Goal: Use online tool/utility

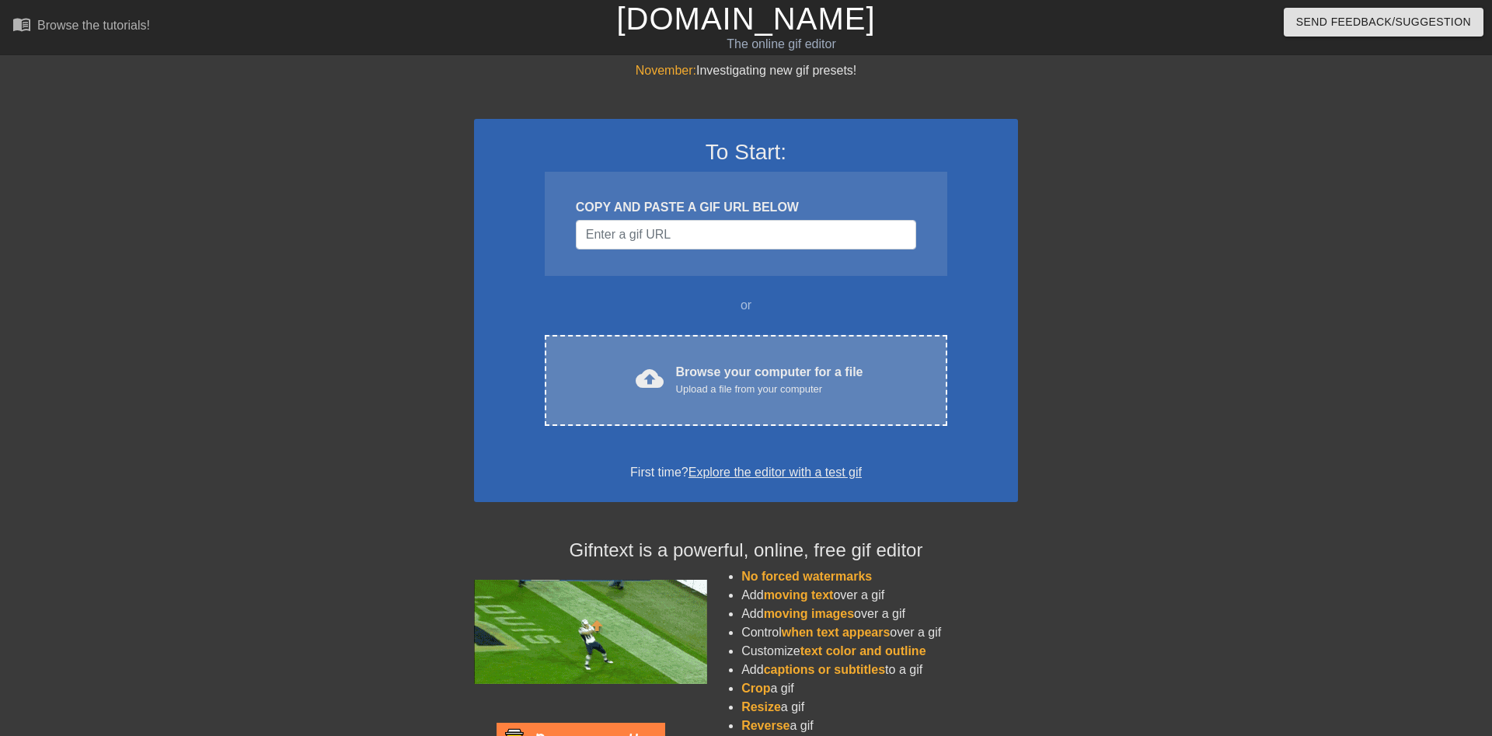
click at [703, 371] on div "Browse your computer for a file Upload a file from your computer" at bounding box center [769, 380] width 187 height 34
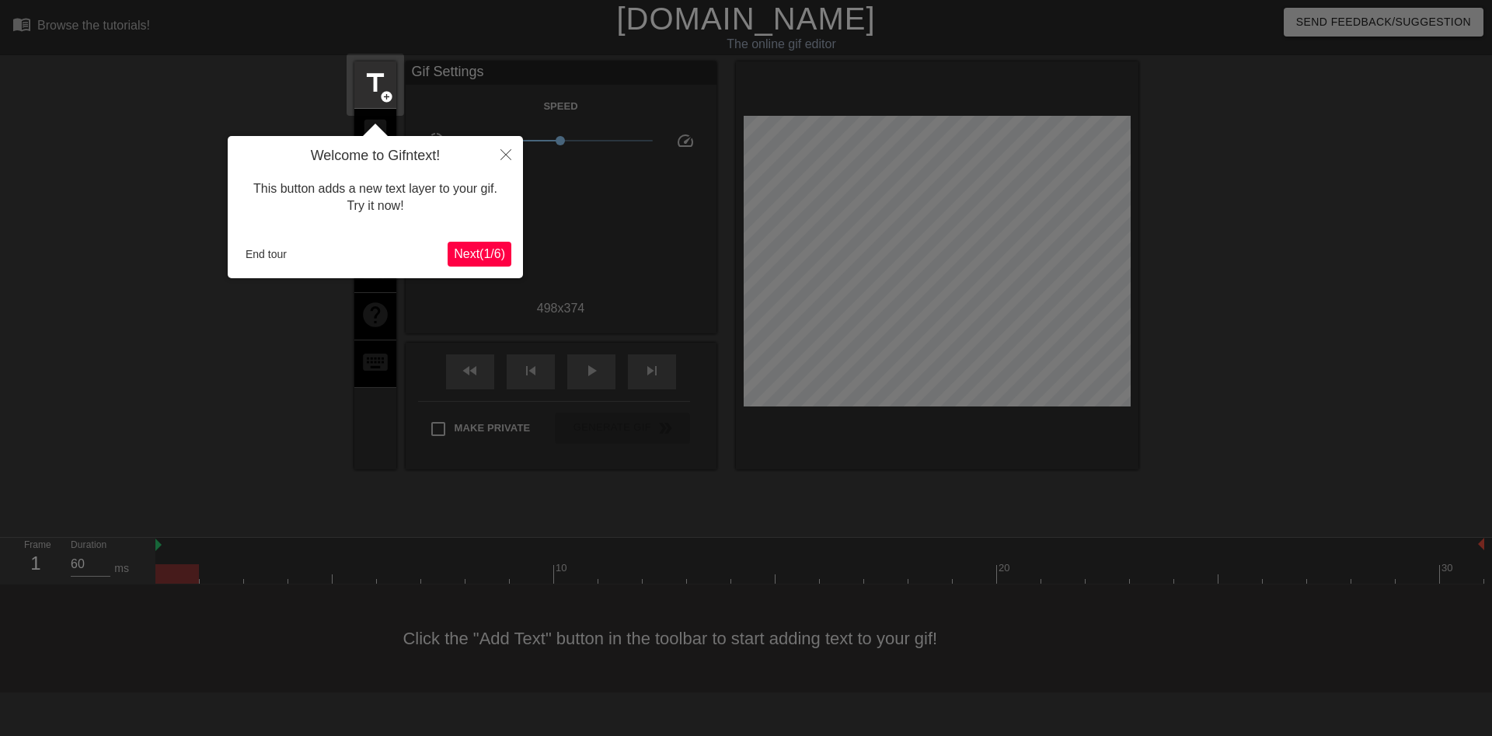
click at [477, 249] on span "Next ( 1 / 6 )" at bounding box center [479, 253] width 51 height 13
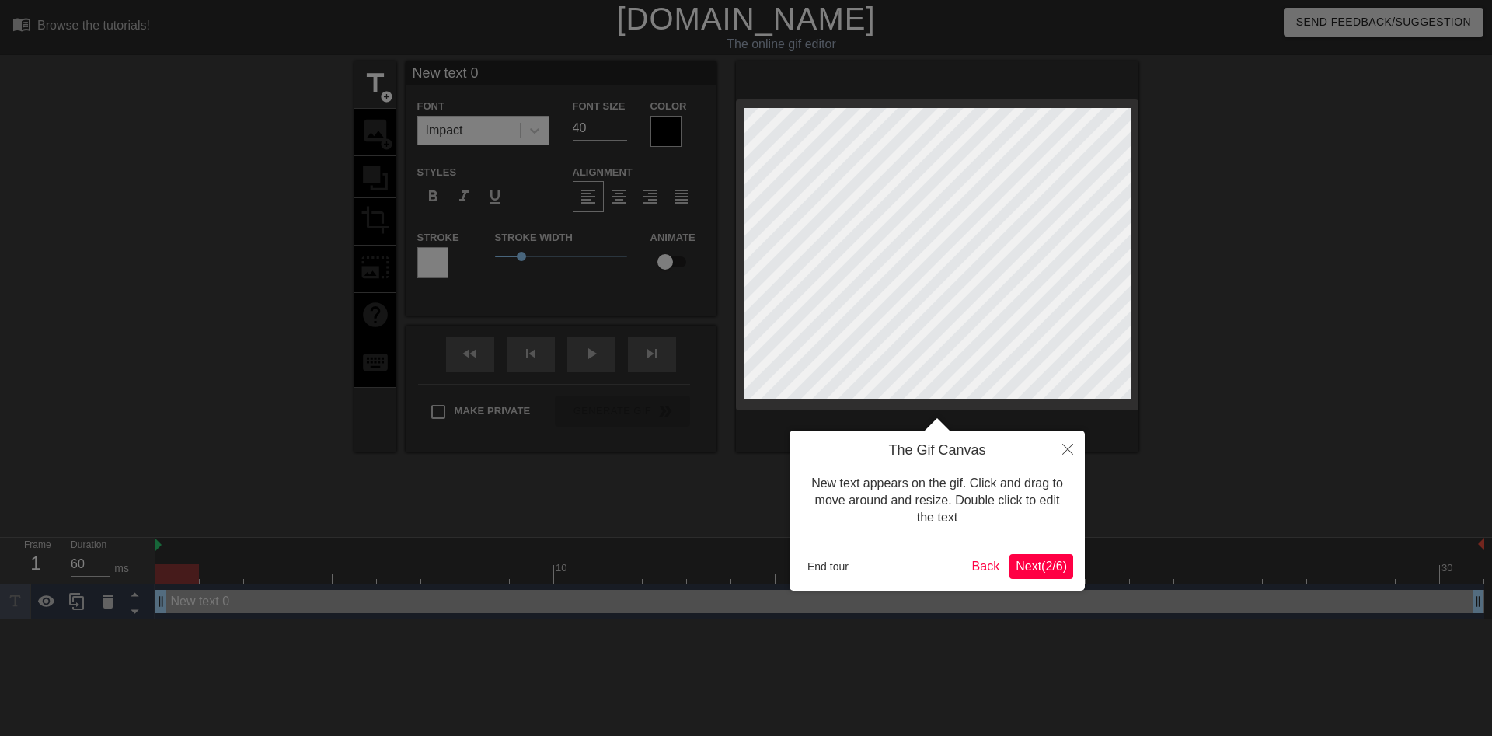
click at [1042, 560] on span "Next ( 2 / 6 )" at bounding box center [1041, 566] width 51 height 13
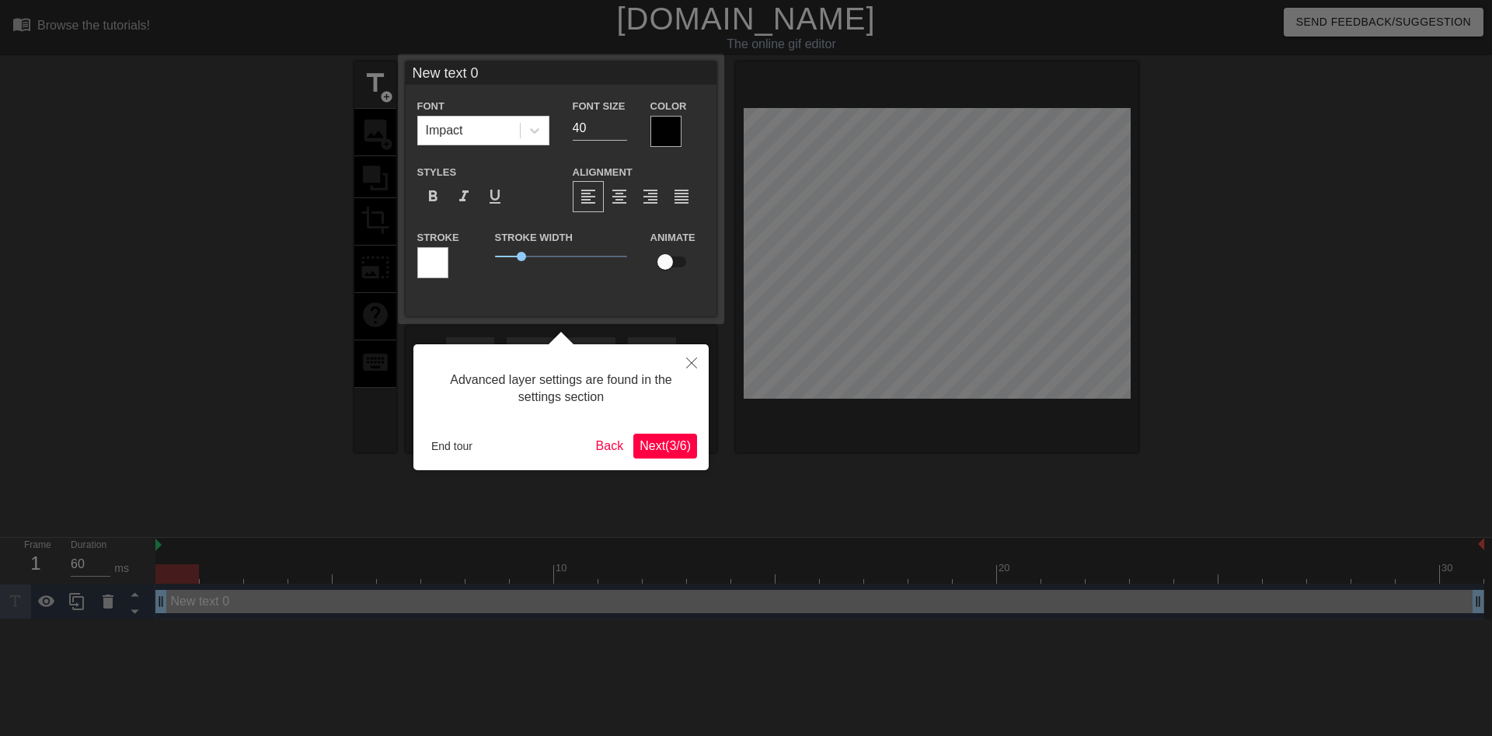
click at [675, 452] on span "Next ( 3 / 6 )" at bounding box center [665, 445] width 51 height 13
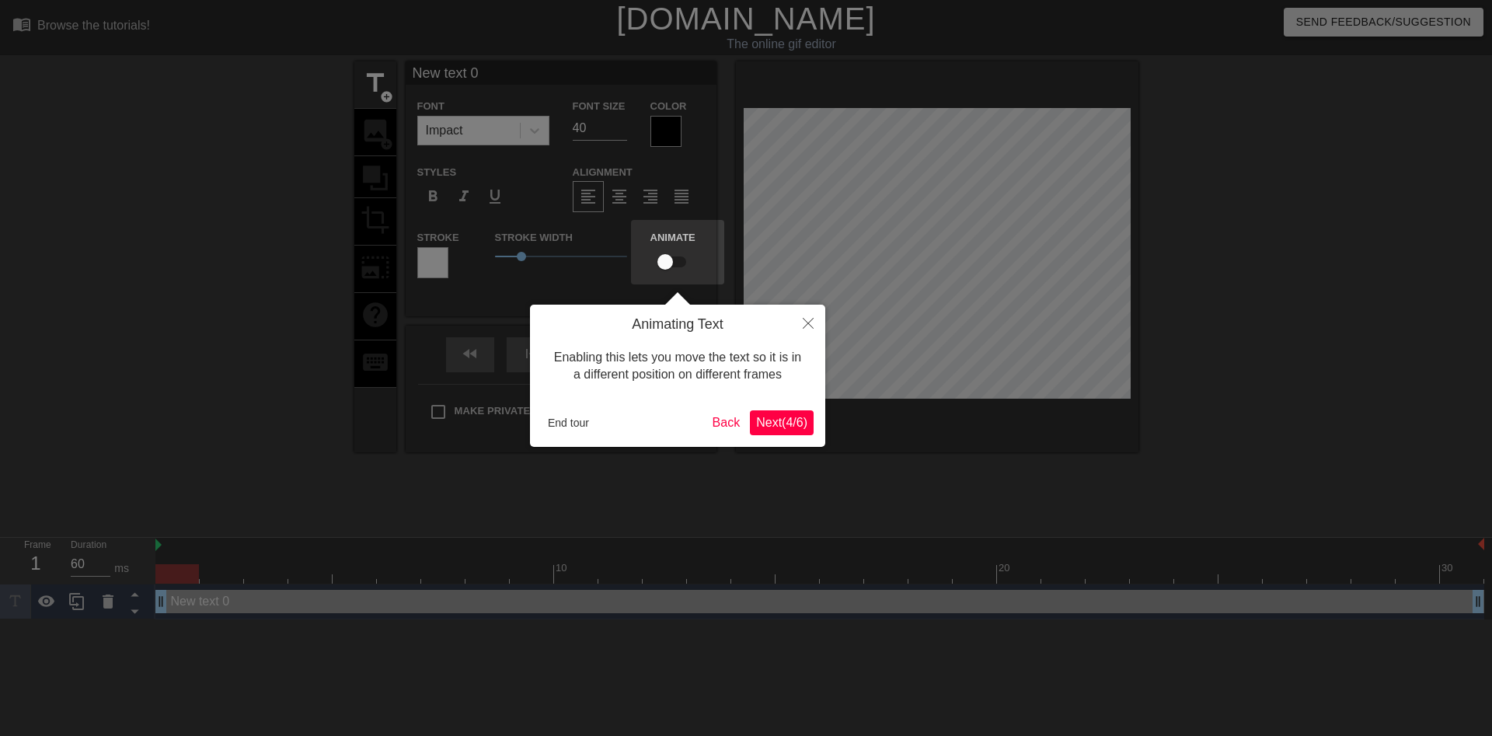
click at [764, 429] on span "Next ( 4 / 6 )" at bounding box center [781, 422] width 51 height 13
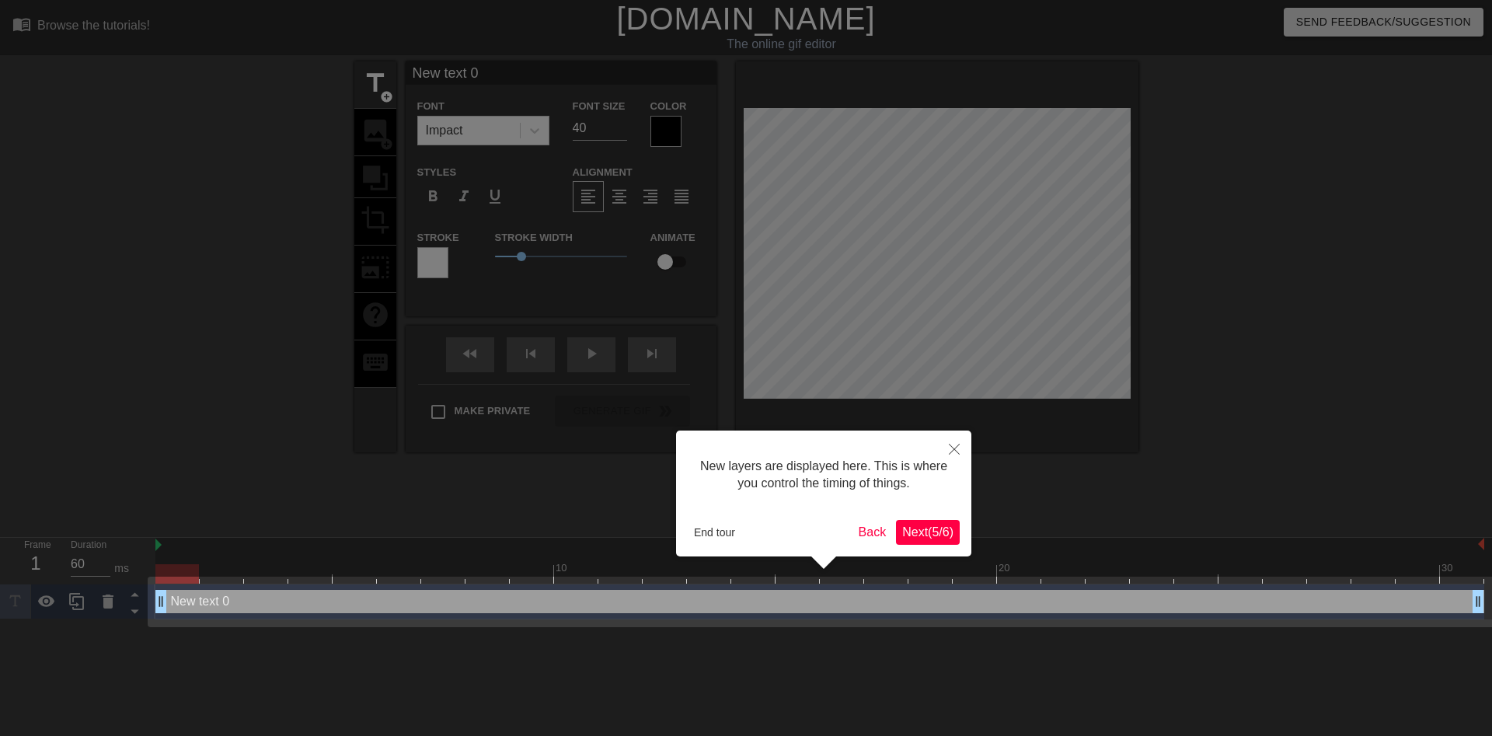
click at [923, 535] on span "Next ( 5 / 6 )" at bounding box center [927, 531] width 51 height 13
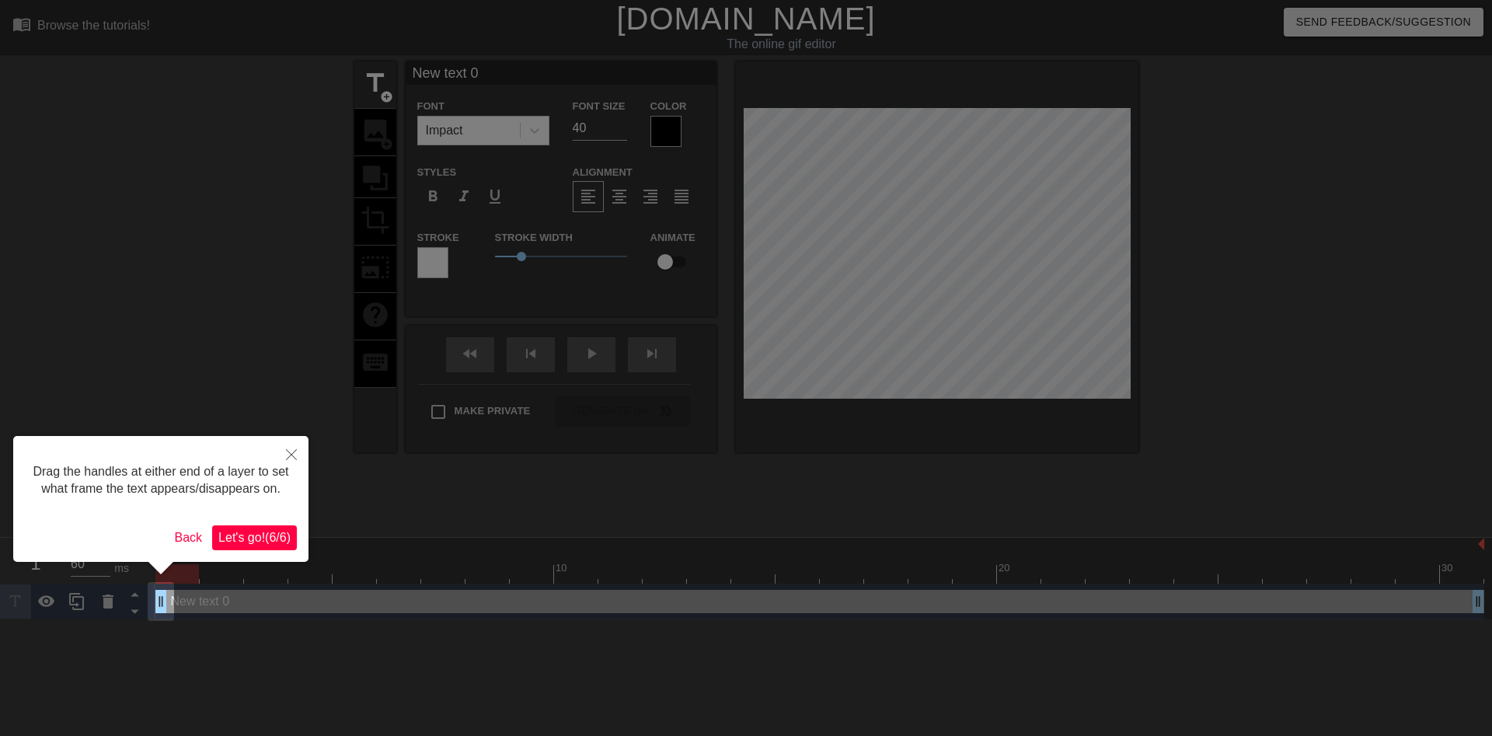
click at [274, 534] on span "Let's go! ( 6 / 6 )" at bounding box center [254, 537] width 72 height 13
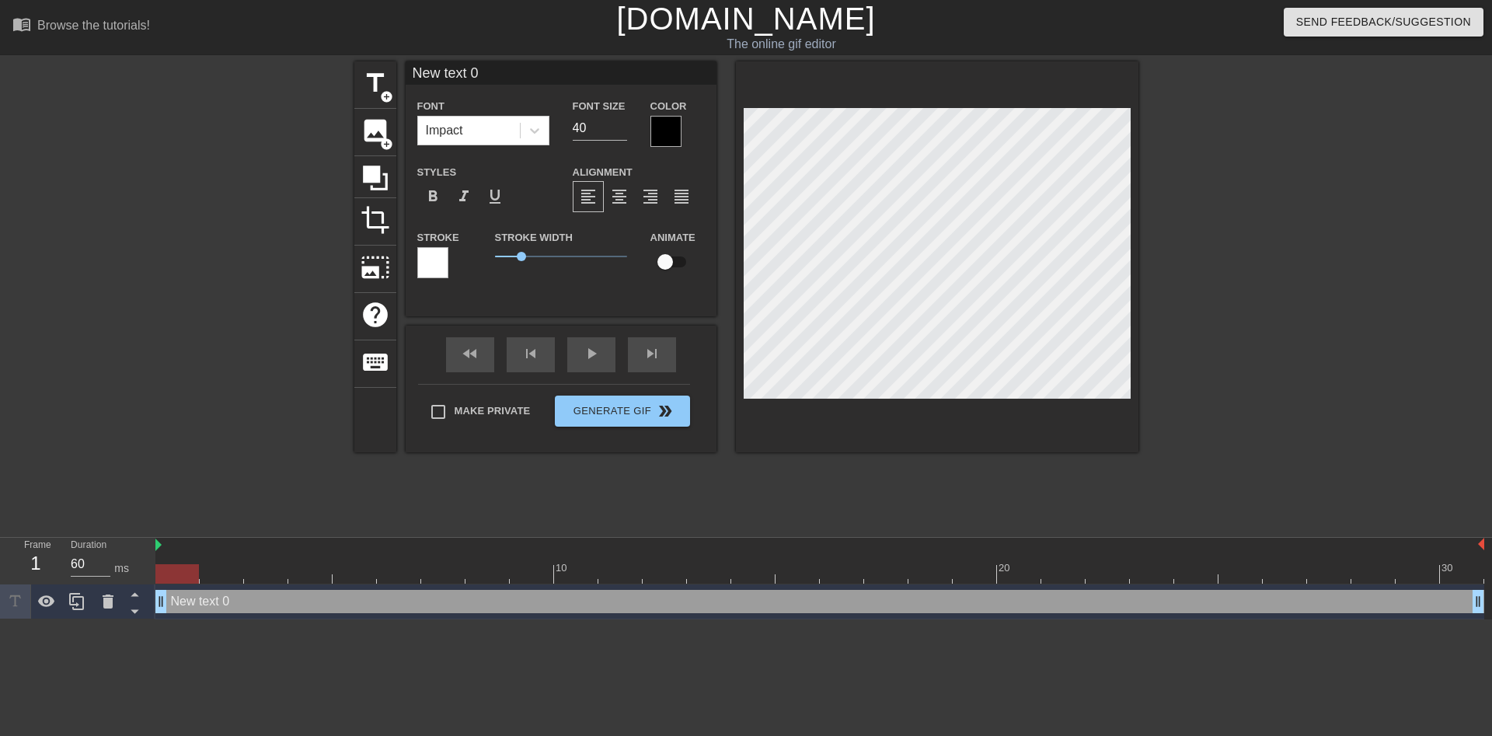
drag, startPoint x: 163, startPoint y: 602, endPoint x: 148, endPoint y: 592, distance: 17.5
click at [141, 592] on div "Frame 1 Duration 60 ms 10 20 30 New text 0 drag_handle drag_handle" at bounding box center [746, 579] width 1492 height 82
click at [573, 601] on div "New text 0 drag_handle drag_handle" at bounding box center [819, 601] width 1329 height 23
click at [171, 563] on div at bounding box center [177, 562] width 44 height 19
click at [400, 571] on div at bounding box center [819, 573] width 1329 height 19
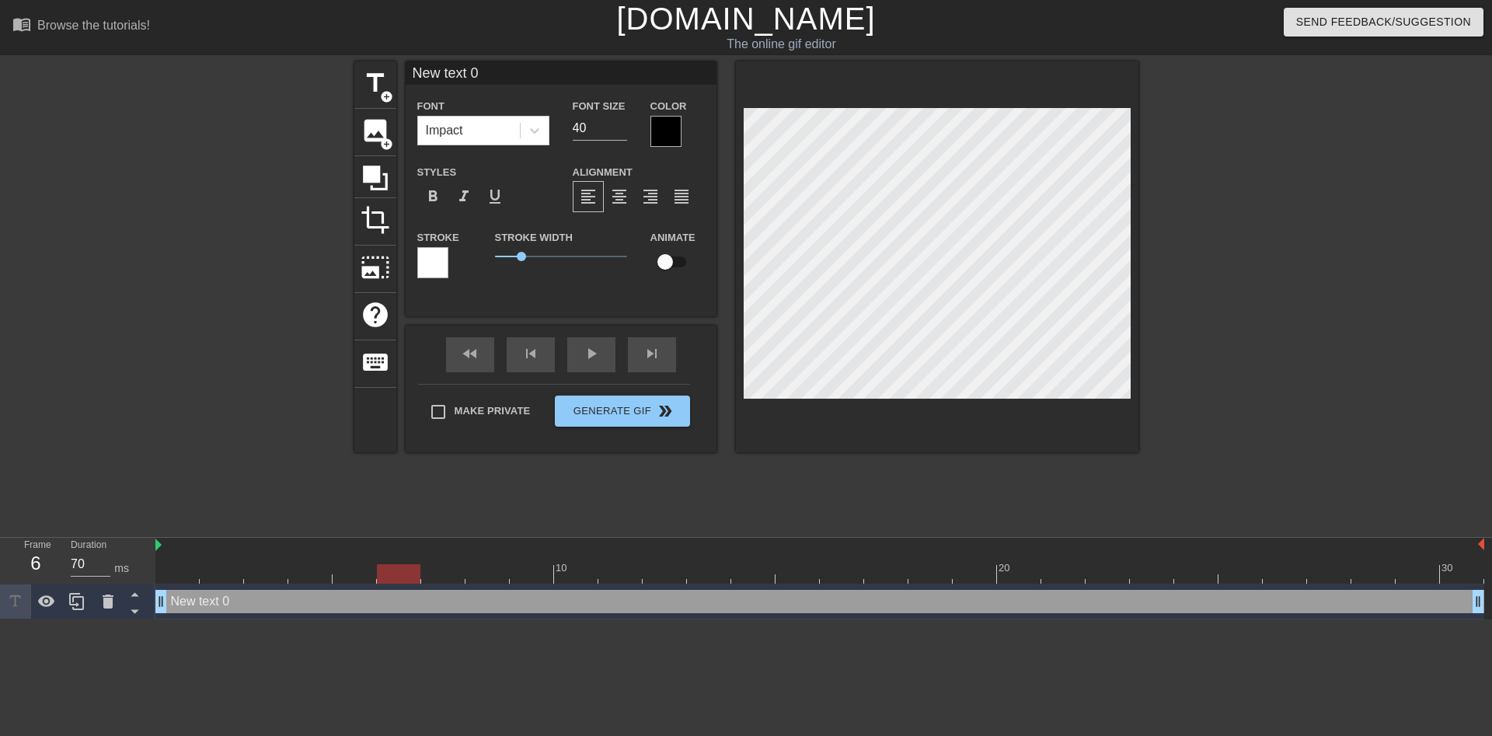
click at [586, 571] on div at bounding box center [819, 573] width 1329 height 19
type input "60"
click at [716, 567] on div at bounding box center [819, 573] width 1329 height 19
click at [813, 546] on div at bounding box center [819, 546] width 1329 height 16
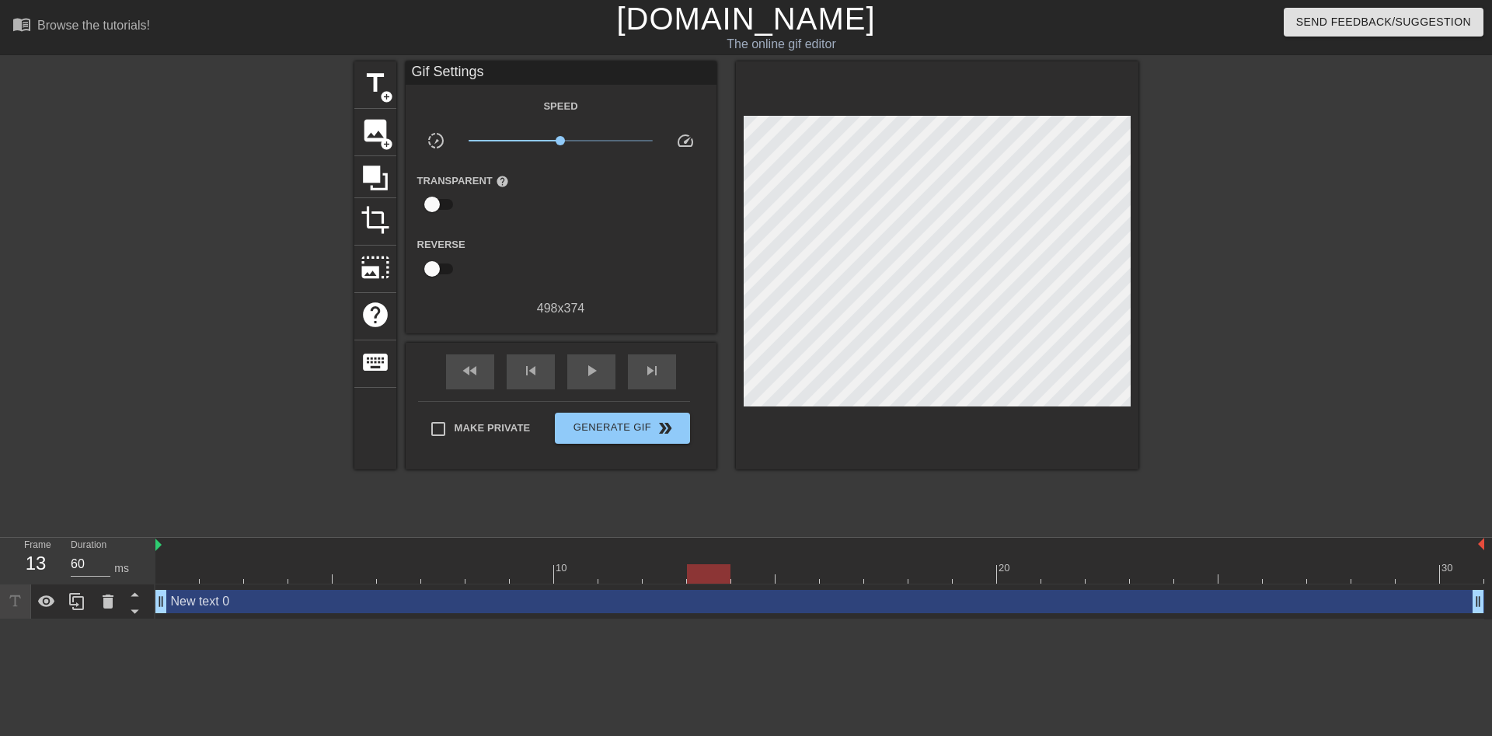
click at [874, 472] on div "title add_circle image add_circle crop photo_size_select_large help keyboard Gi…" at bounding box center [746, 294] width 784 height 466
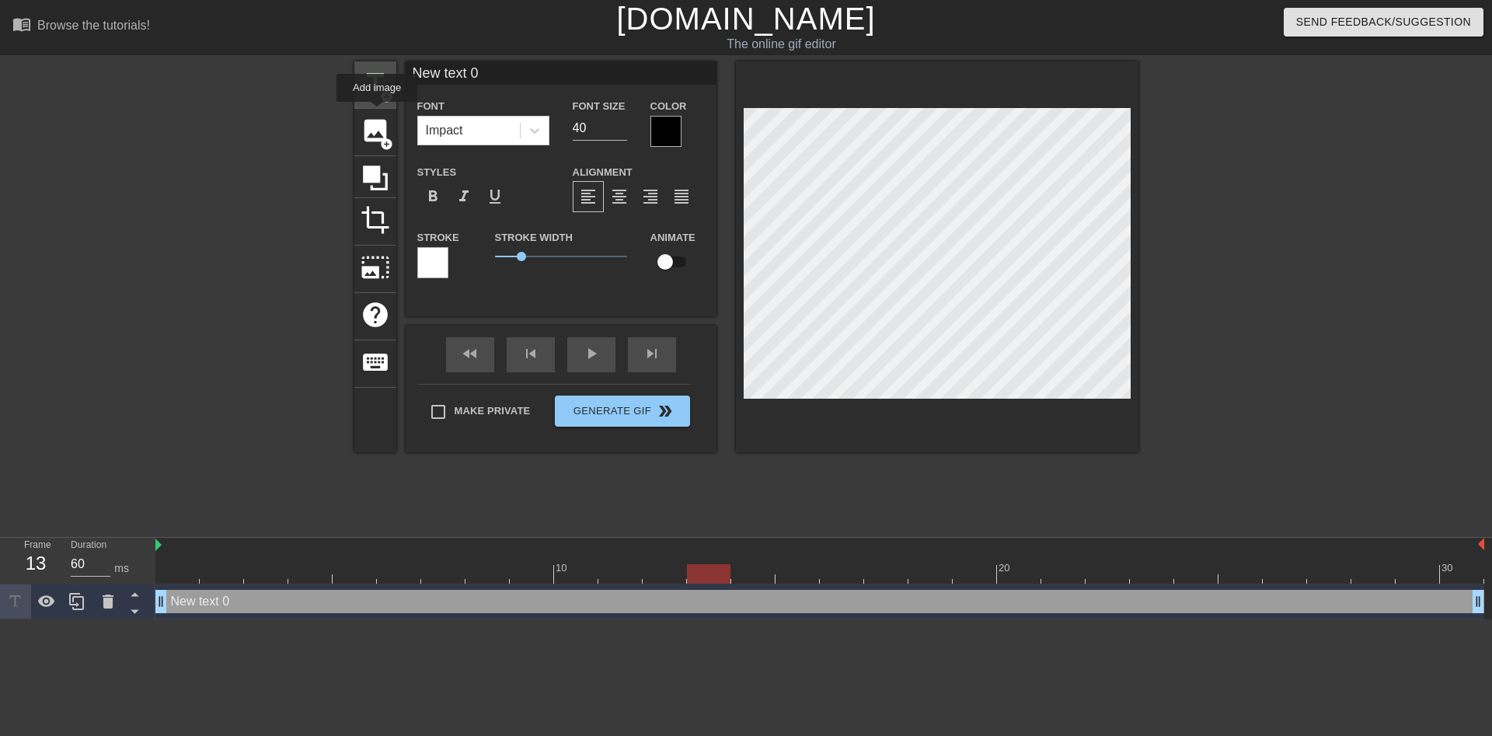
click at [376, 86] on span "title" at bounding box center [376, 83] width 30 height 30
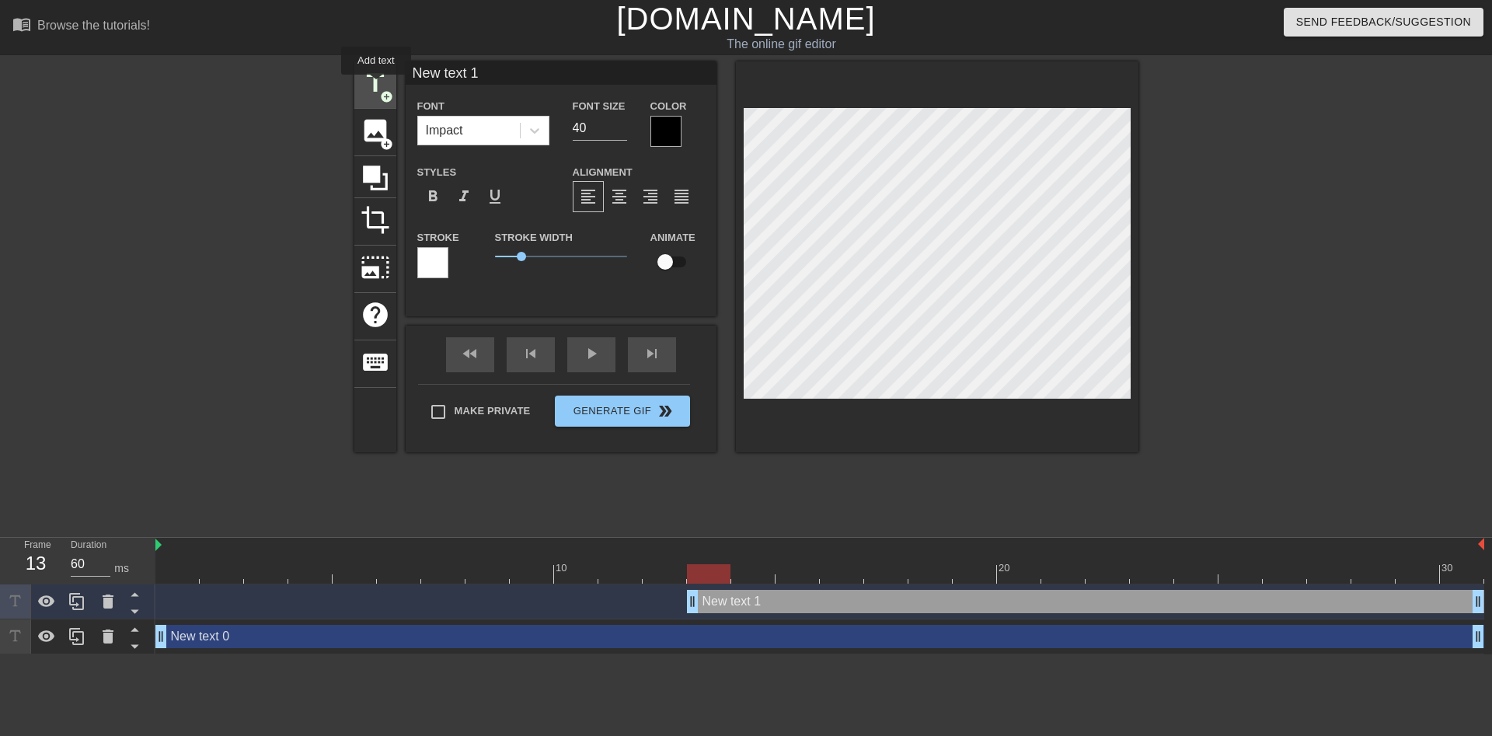
type input "New text 1"
click at [107, 605] on icon at bounding box center [108, 602] width 11 height 14
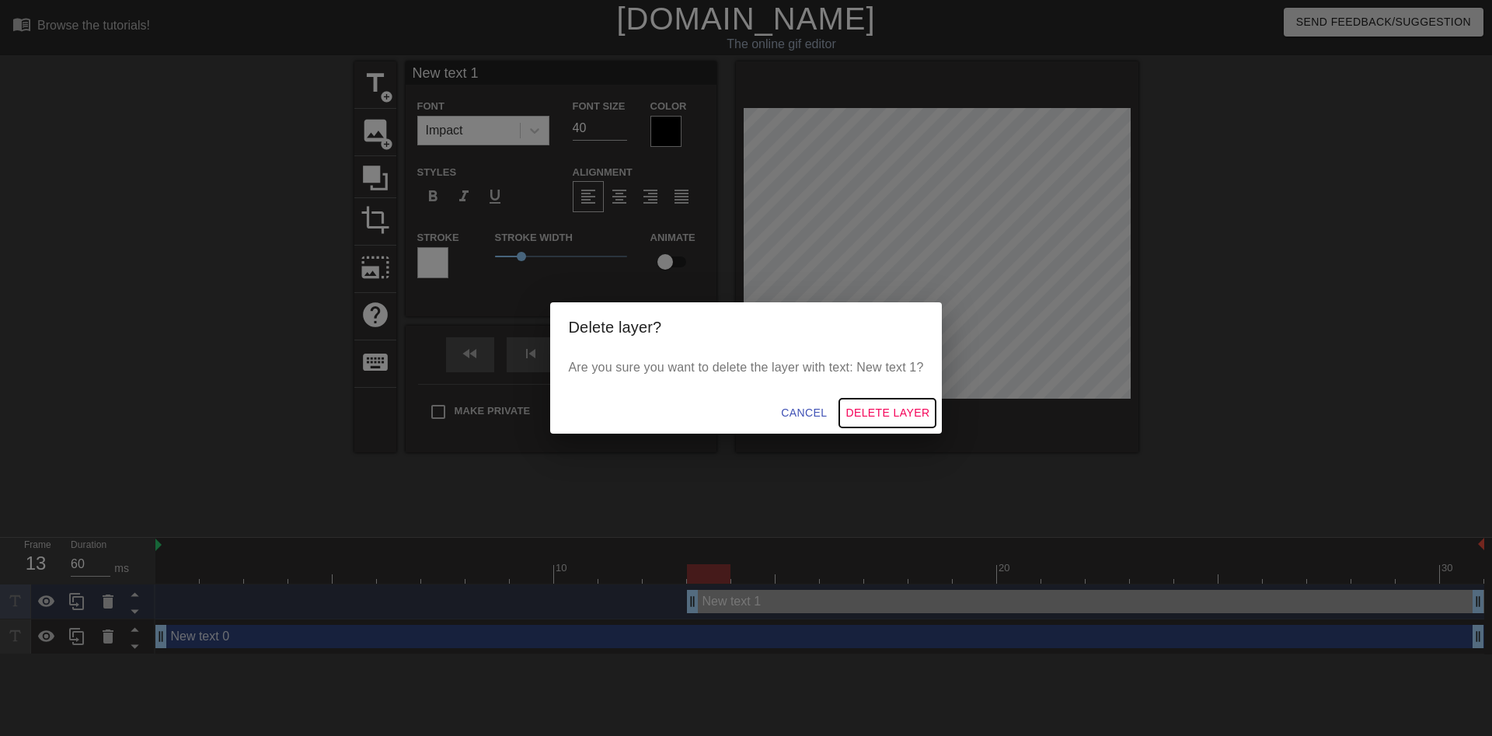
click at [860, 412] on span "Delete Layer" at bounding box center [888, 412] width 84 height 19
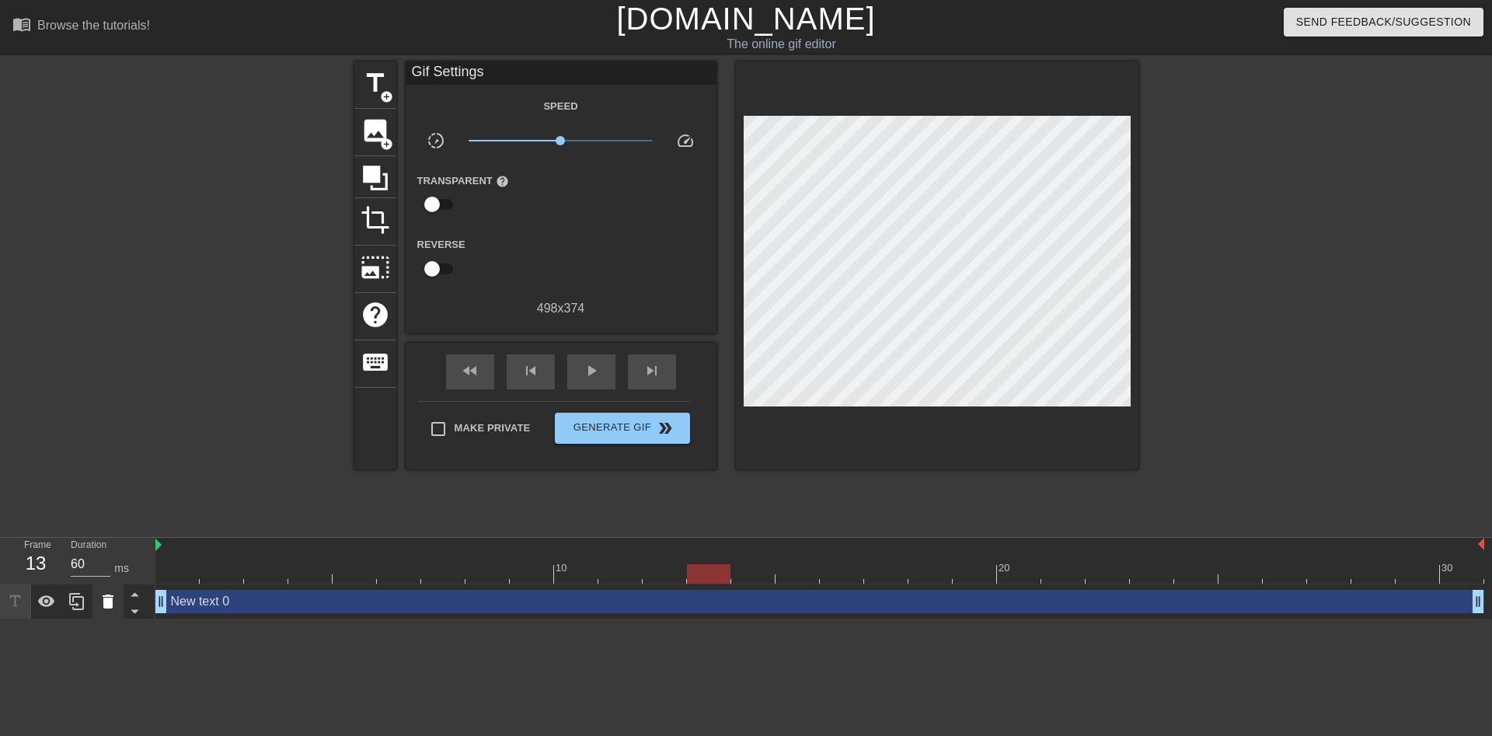
click at [106, 604] on icon at bounding box center [108, 602] width 11 height 14
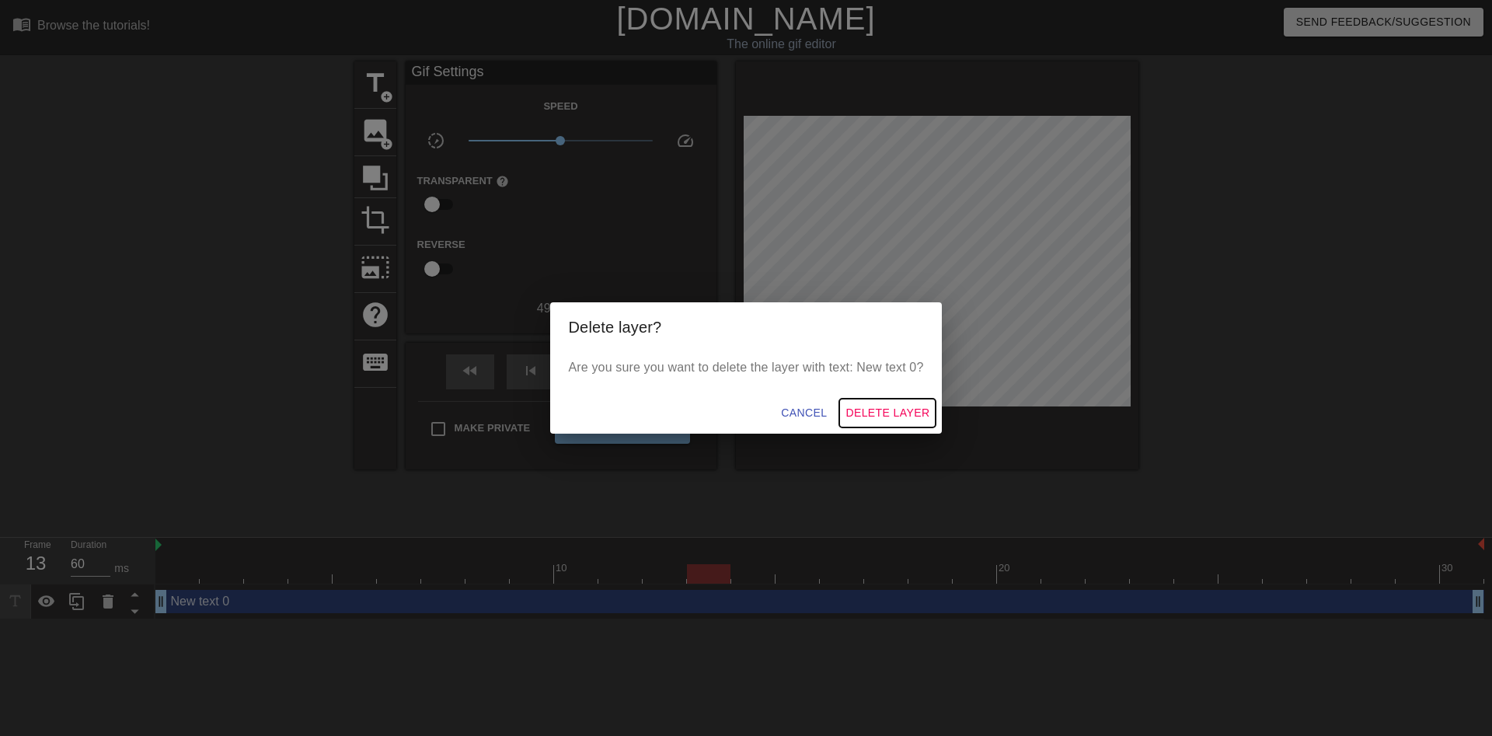
click at [883, 411] on span "Delete Layer" at bounding box center [888, 412] width 84 height 19
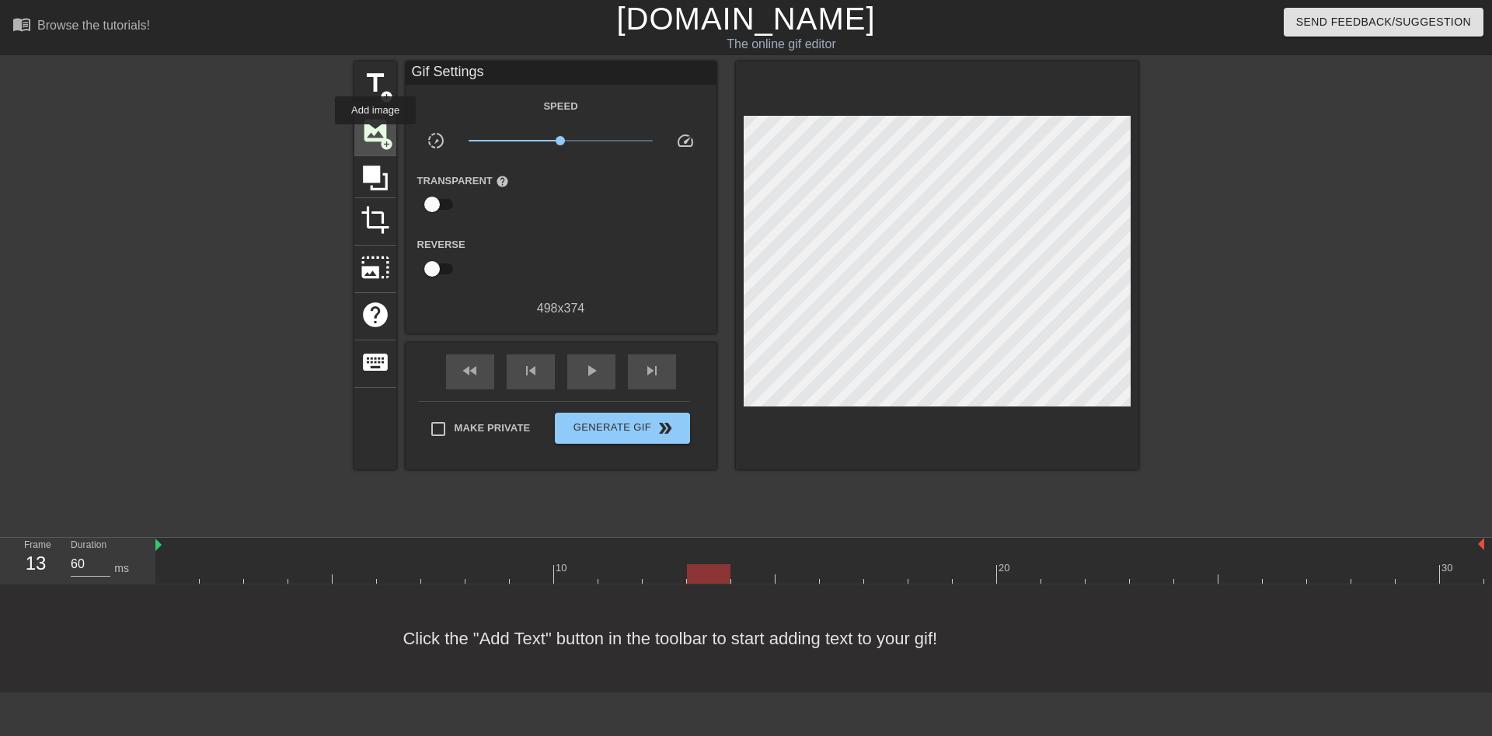
click at [375, 135] on span "image" at bounding box center [376, 131] width 30 height 30
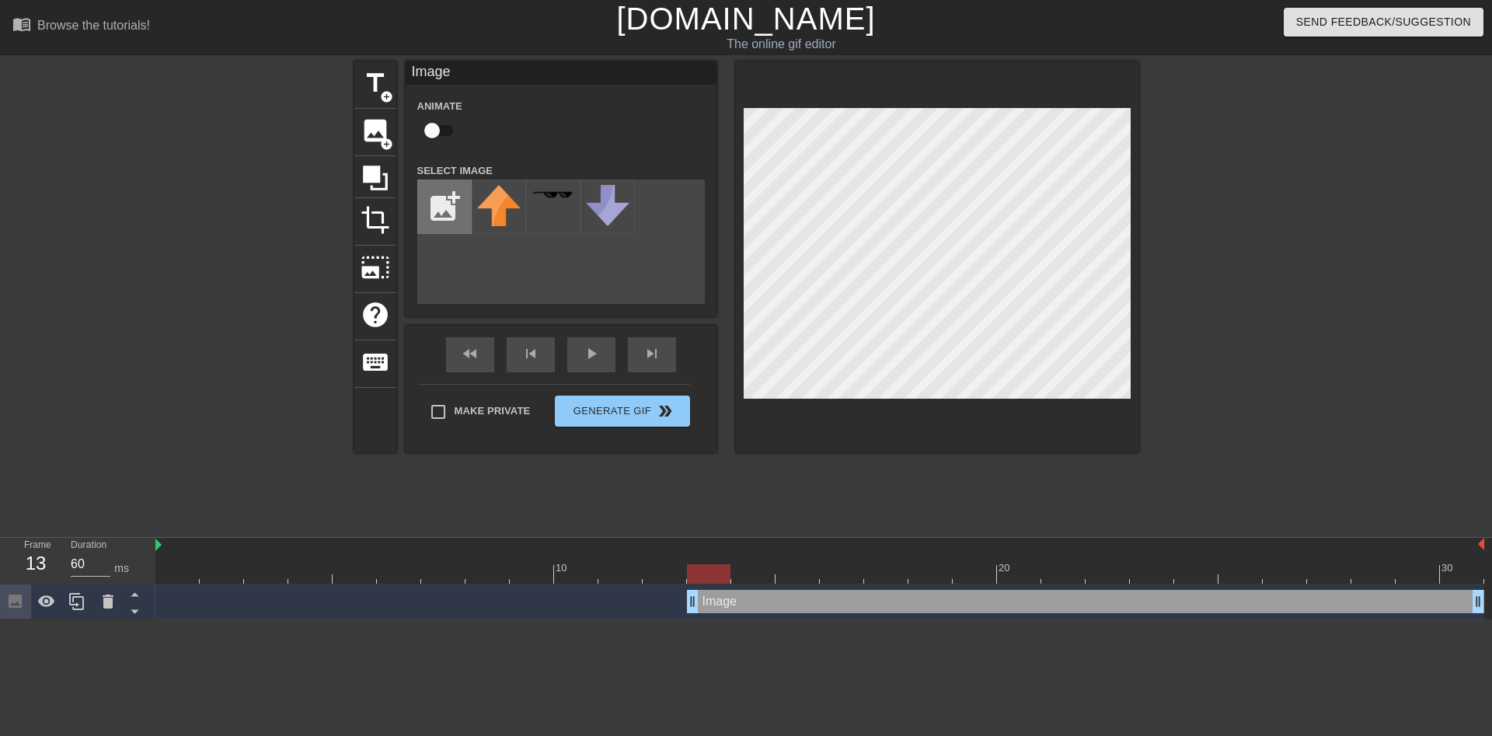
click at [435, 204] on input "file" at bounding box center [444, 206] width 53 height 53
type input "C:\fakepath\HERNIE.png"
click at [105, 607] on icon at bounding box center [108, 602] width 11 height 14
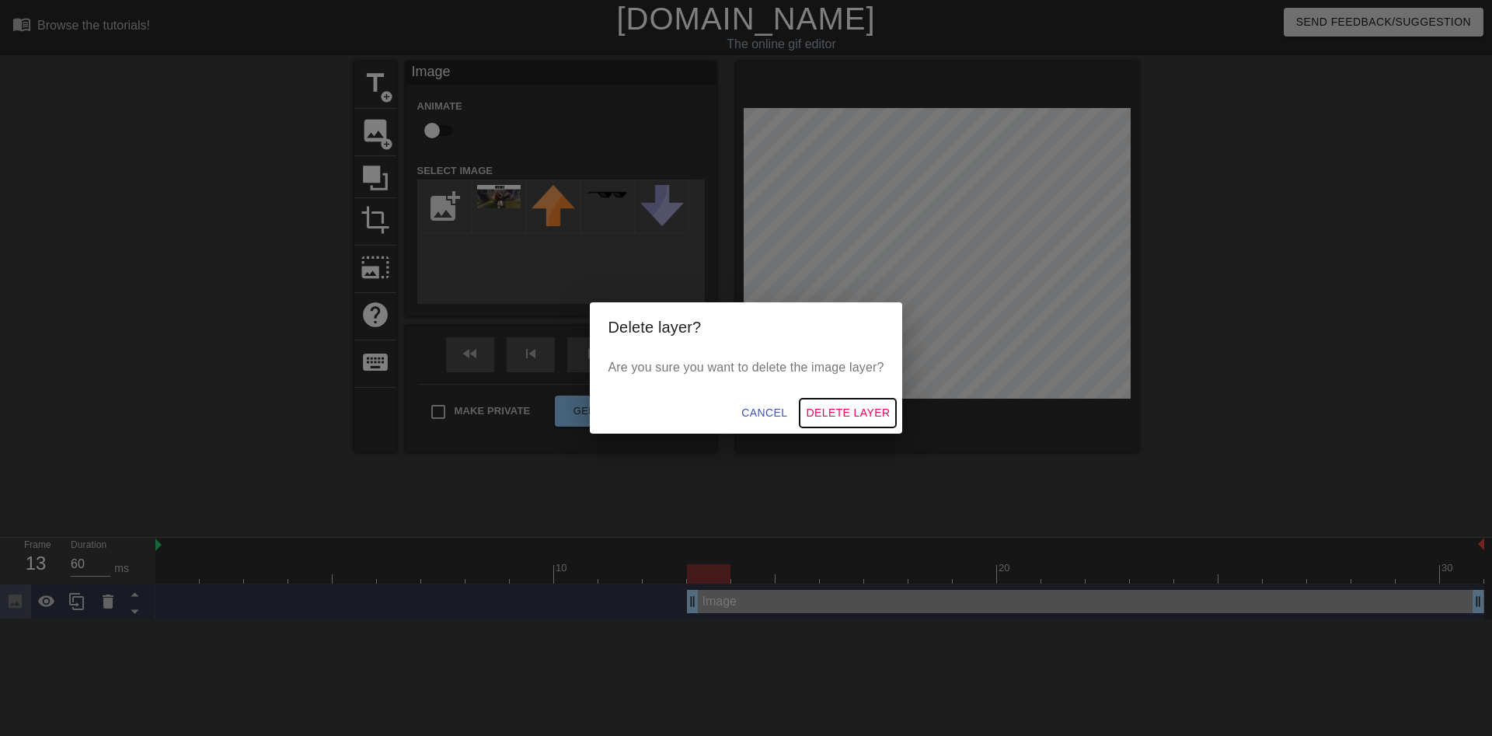
click at [860, 407] on span "Delete Layer" at bounding box center [848, 412] width 84 height 19
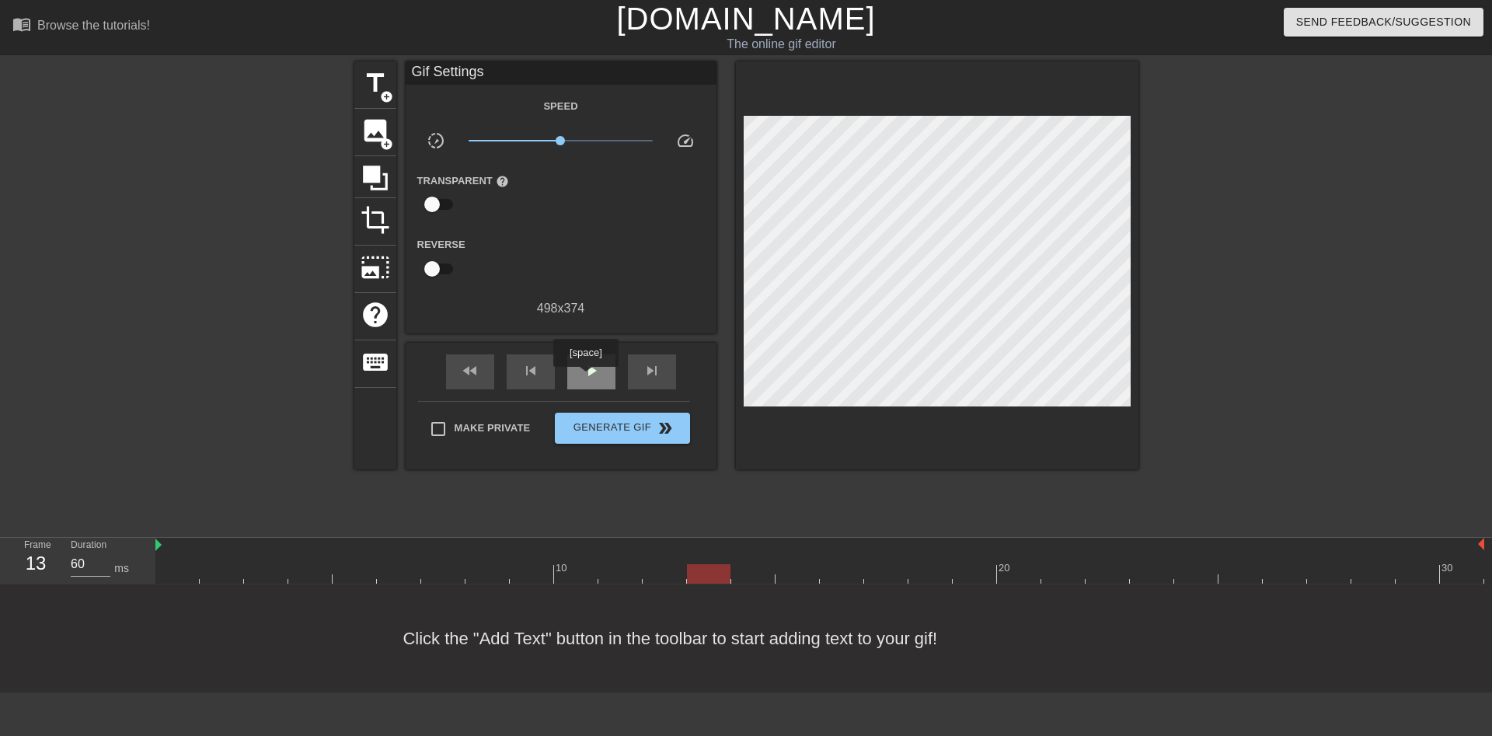
click at [585, 378] on span "play_arrow" at bounding box center [591, 370] width 19 height 19
click at [585, 378] on span "pause" at bounding box center [591, 370] width 19 height 19
click at [585, 378] on span "play_arrow" at bounding box center [591, 370] width 19 height 19
click at [585, 378] on span "pause" at bounding box center [591, 370] width 19 height 19
click at [585, 378] on span "play_arrow" at bounding box center [591, 370] width 19 height 19
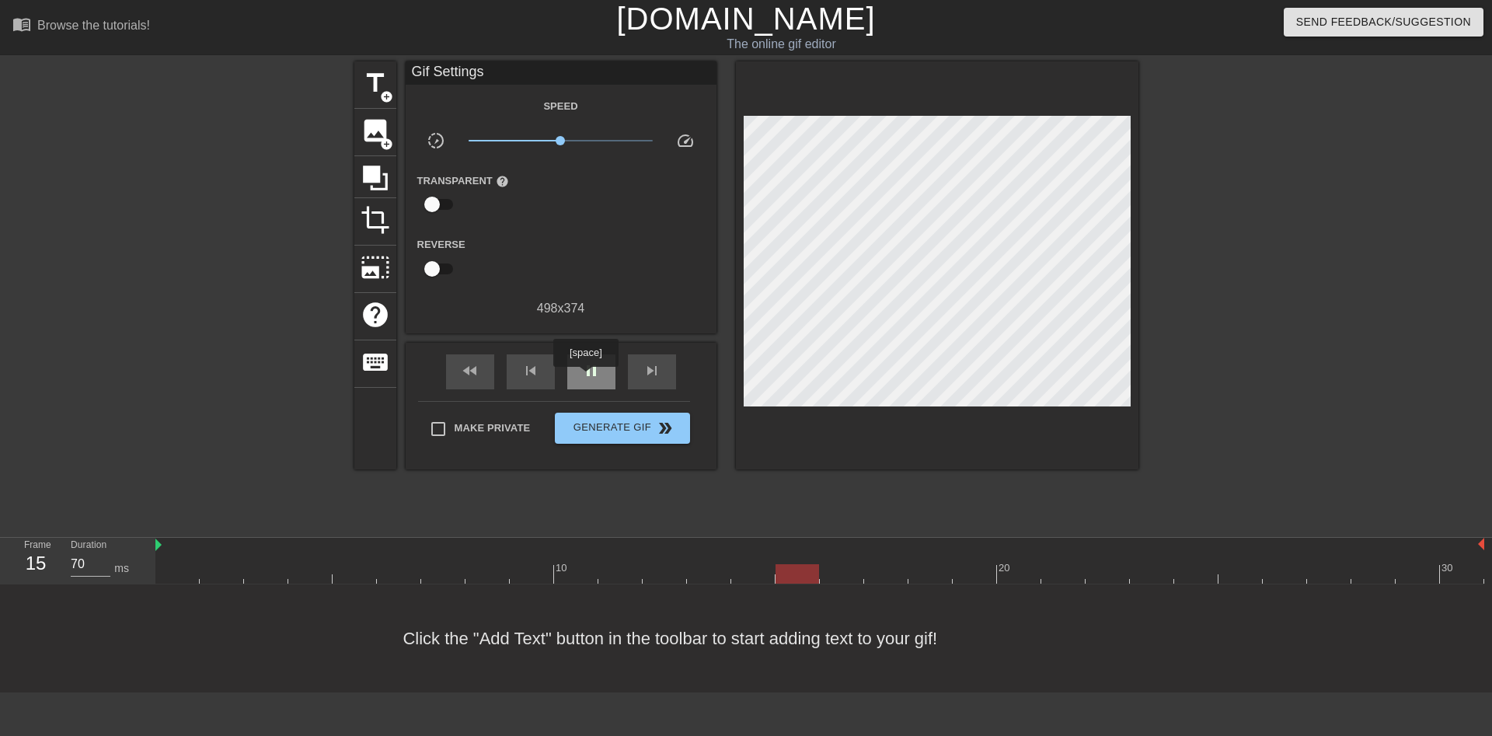
click at [585, 378] on span "pause" at bounding box center [591, 370] width 19 height 19
click at [585, 378] on span "play_arrow" at bounding box center [591, 370] width 19 height 19
click at [585, 378] on span "pause" at bounding box center [591, 370] width 19 height 19
click at [1042, 578] on div at bounding box center [819, 573] width 1329 height 19
click at [1022, 577] on div at bounding box center [819, 573] width 1329 height 19
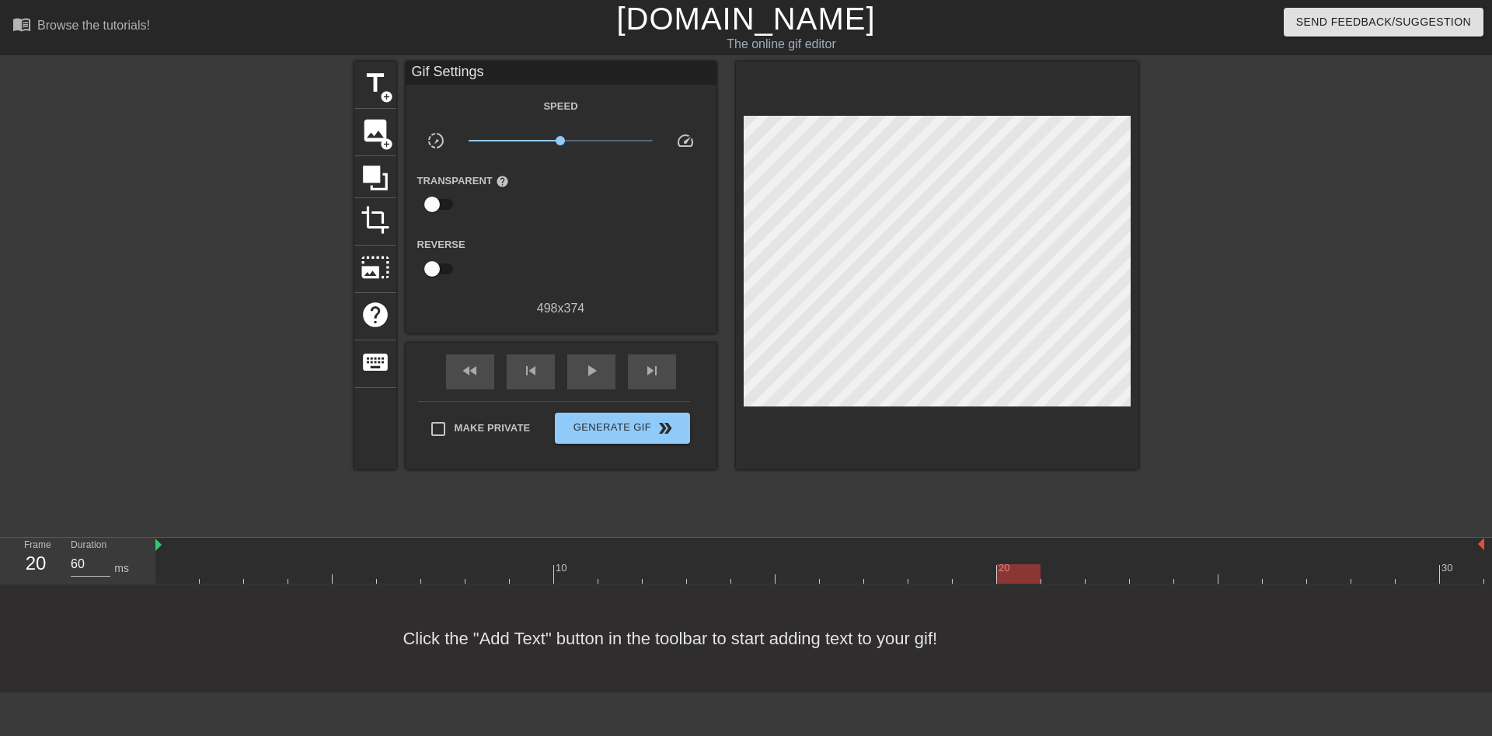
click at [990, 578] on div at bounding box center [819, 573] width 1329 height 19
click at [592, 386] on div "play_arrow" at bounding box center [591, 371] width 48 height 35
click at [591, 385] on div "pause" at bounding box center [591, 371] width 48 height 35
type input "60"
click at [986, 574] on div at bounding box center [819, 573] width 1329 height 19
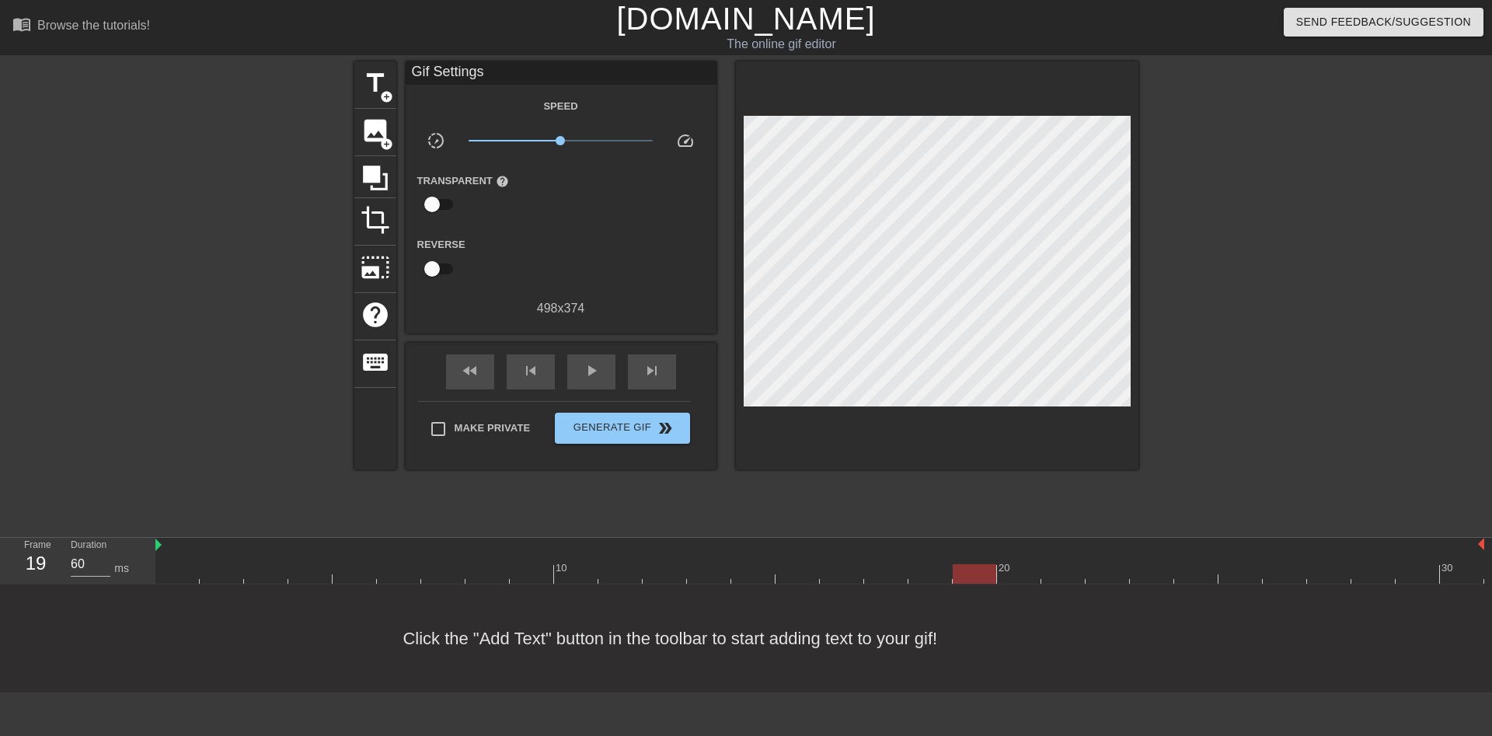
click at [1007, 578] on div at bounding box center [819, 573] width 1329 height 19
click at [379, 135] on span "image" at bounding box center [376, 131] width 30 height 30
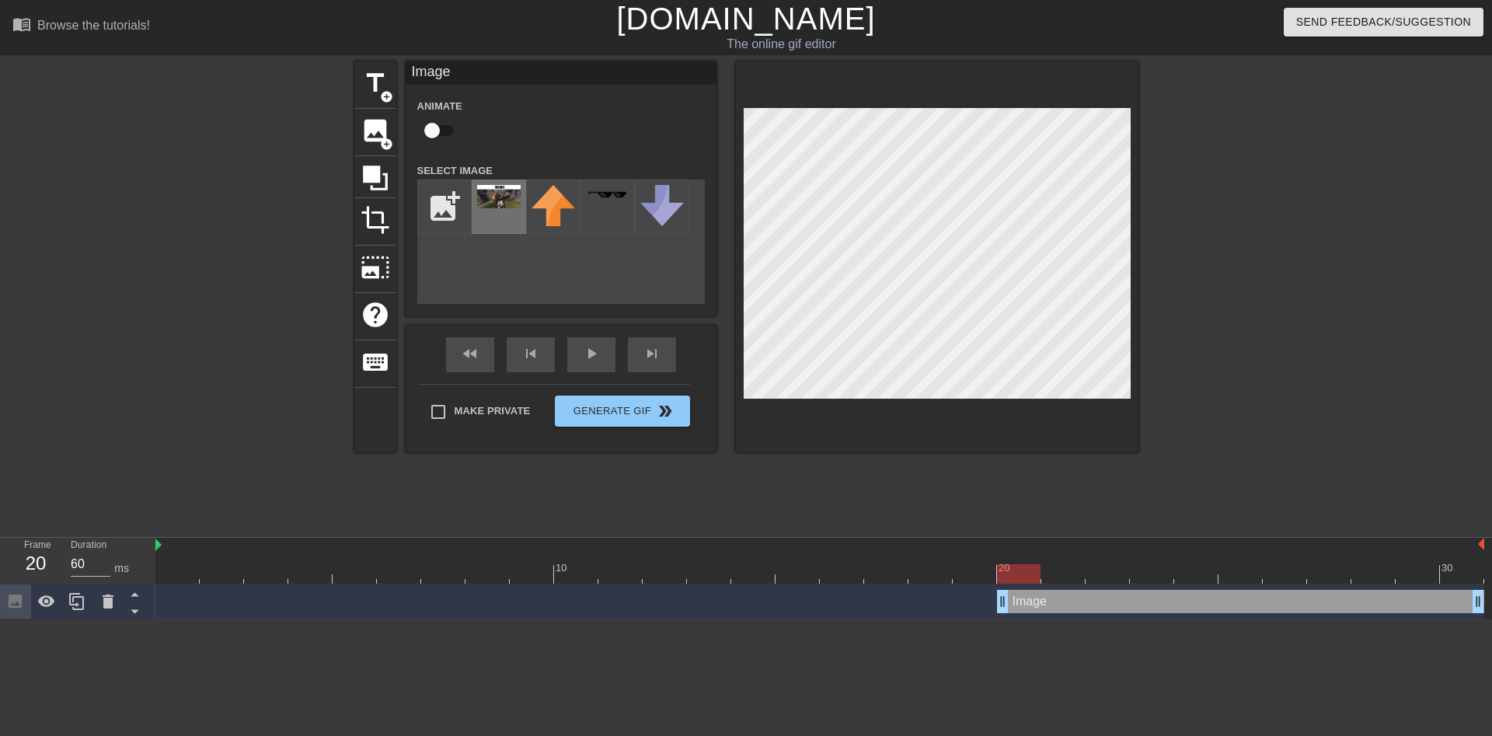
click at [485, 205] on img at bounding box center [499, 196] width 44 height 23
click at [112, 613] on div at bounding box center [107, 602] width 31 height 34
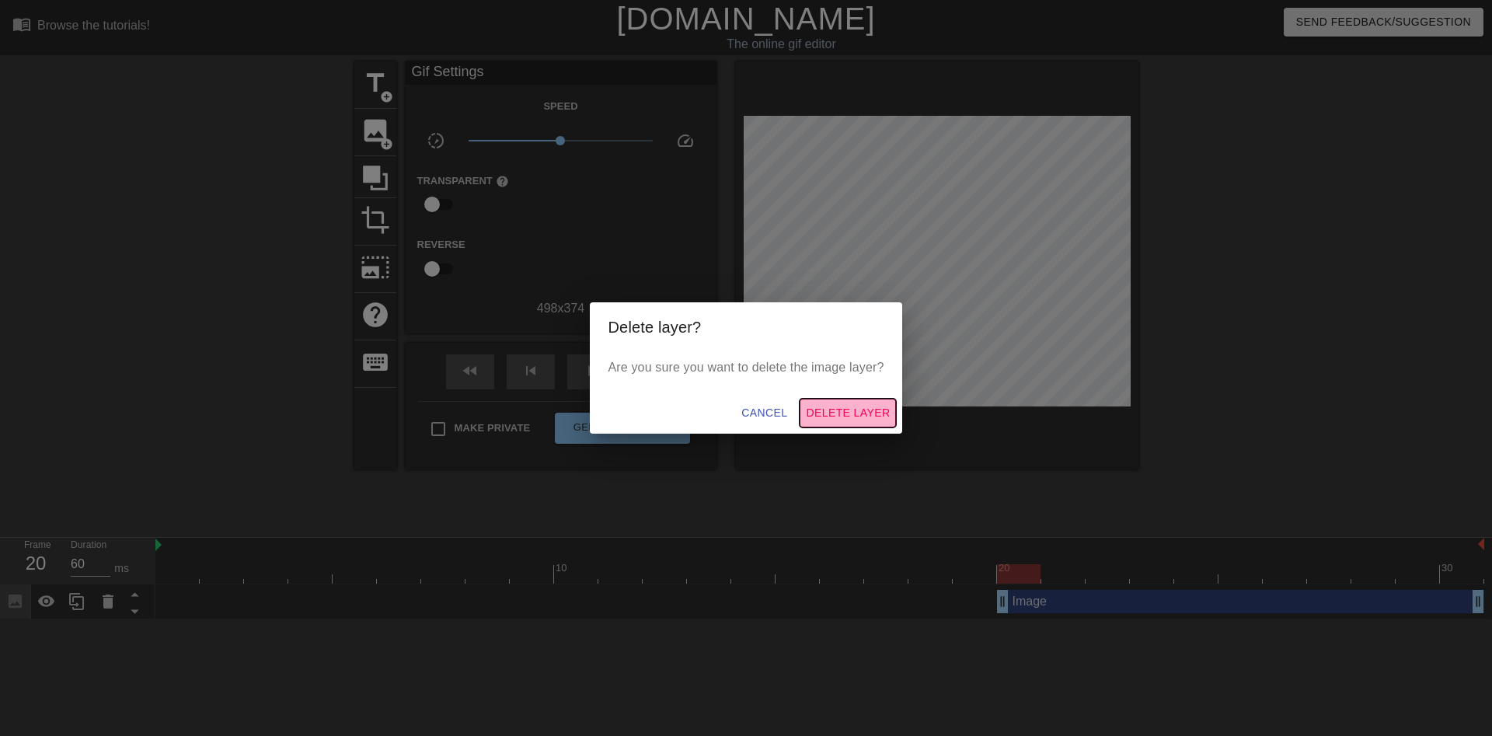
click at [839, 414] on span "Delete Layer" at bounding box center [848, 412] width 84 height 19
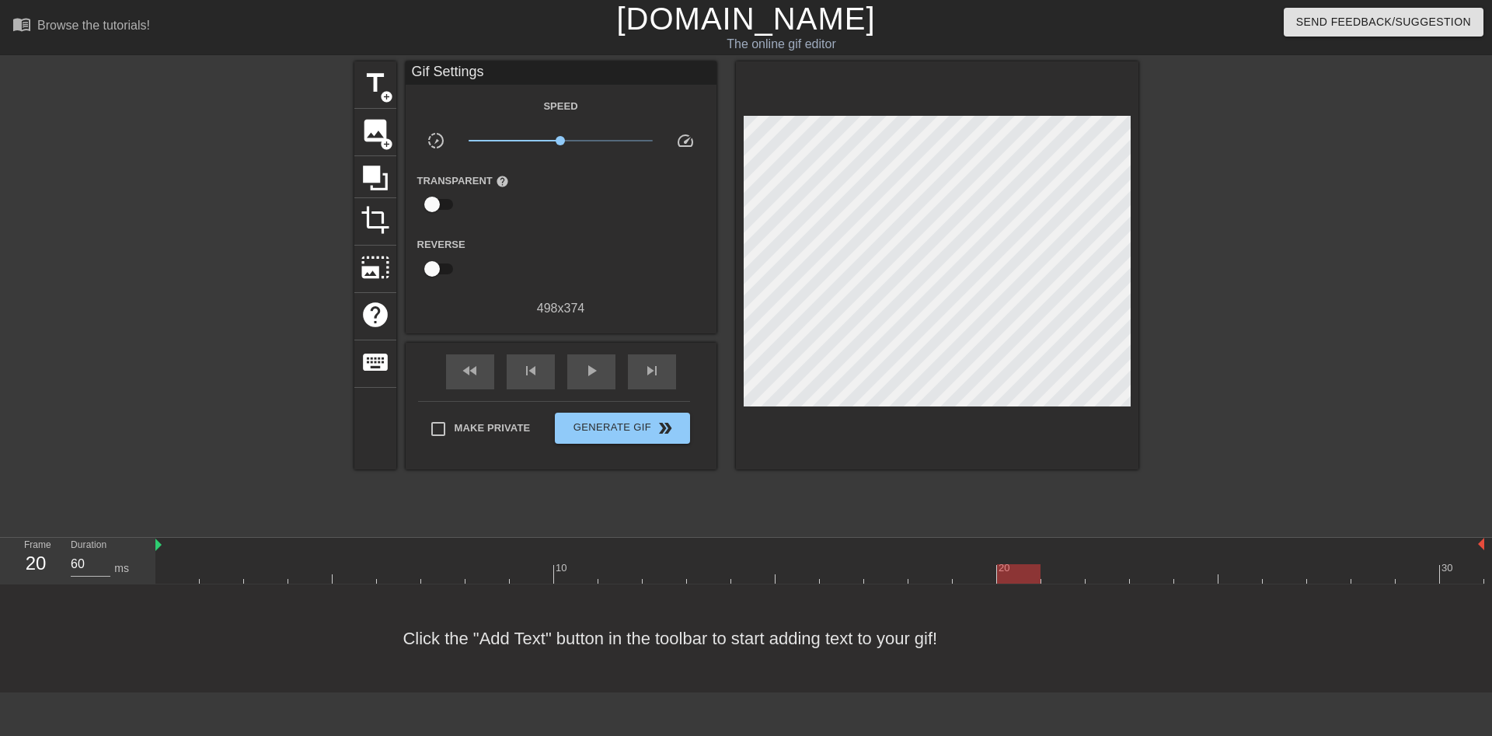
click at [231, 398] on div at bounding box center [219, 294] width 233 height 466
click at [360, 130] on div "image add_circle" at bounding box center [375, 132] width 42 height 47
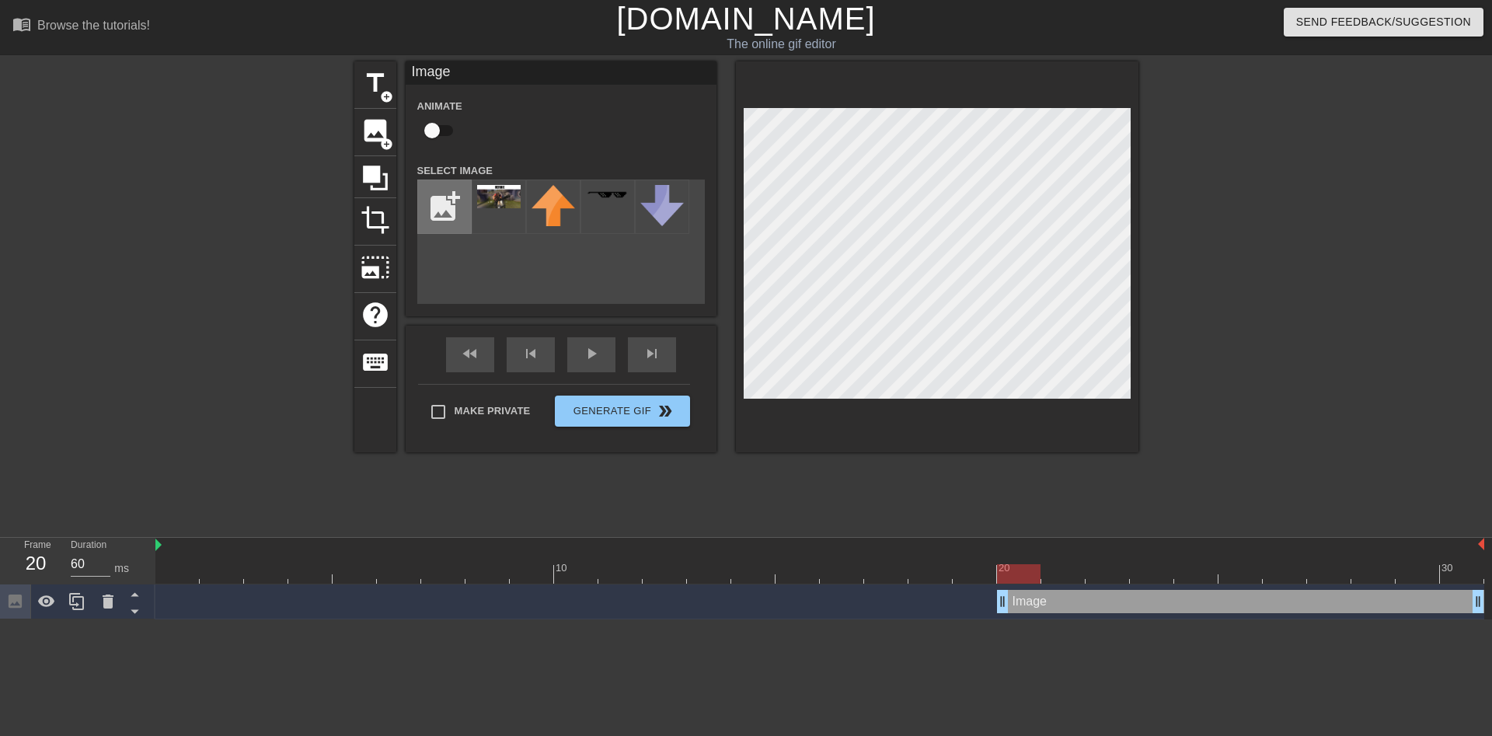
click at [451, 201] on input "file" at bounding box center [444, 206] width 53 height 53
type input "C:\fakepath\hog.gif"
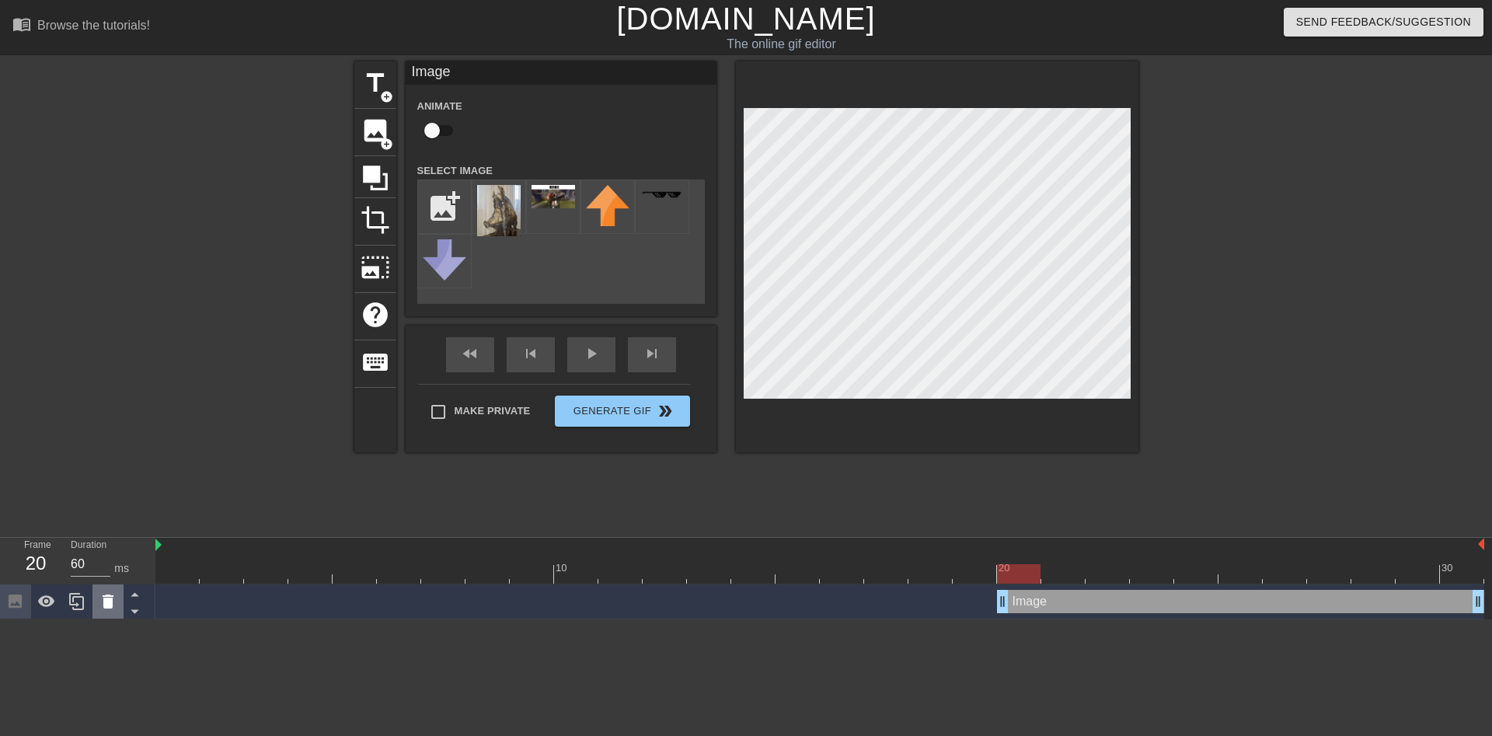
click at [107, 609] on icon at bounding box center [108, 602] width 11 height 14
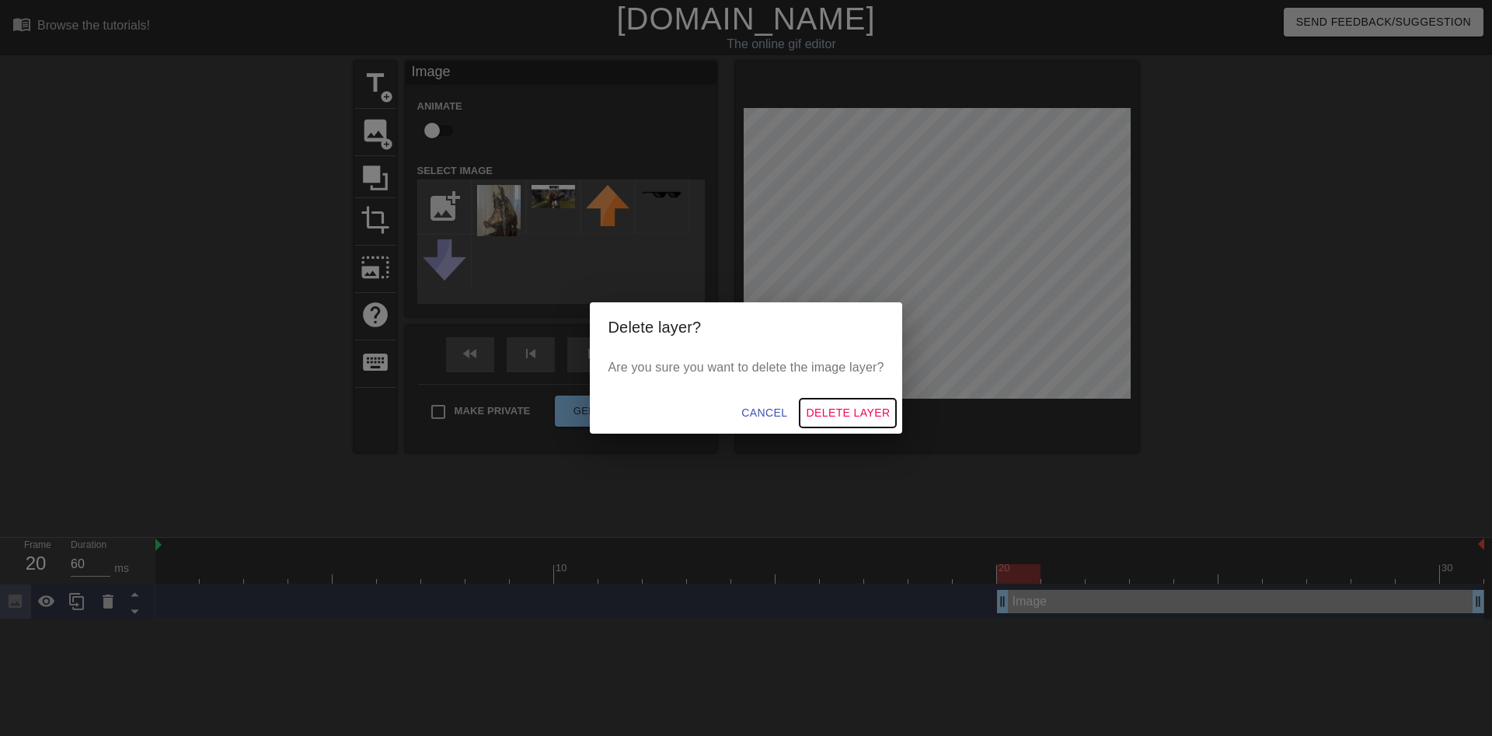
click at [857, 410] on span "Delete Layer" at bounding box center [848, 412] width 84 height 19
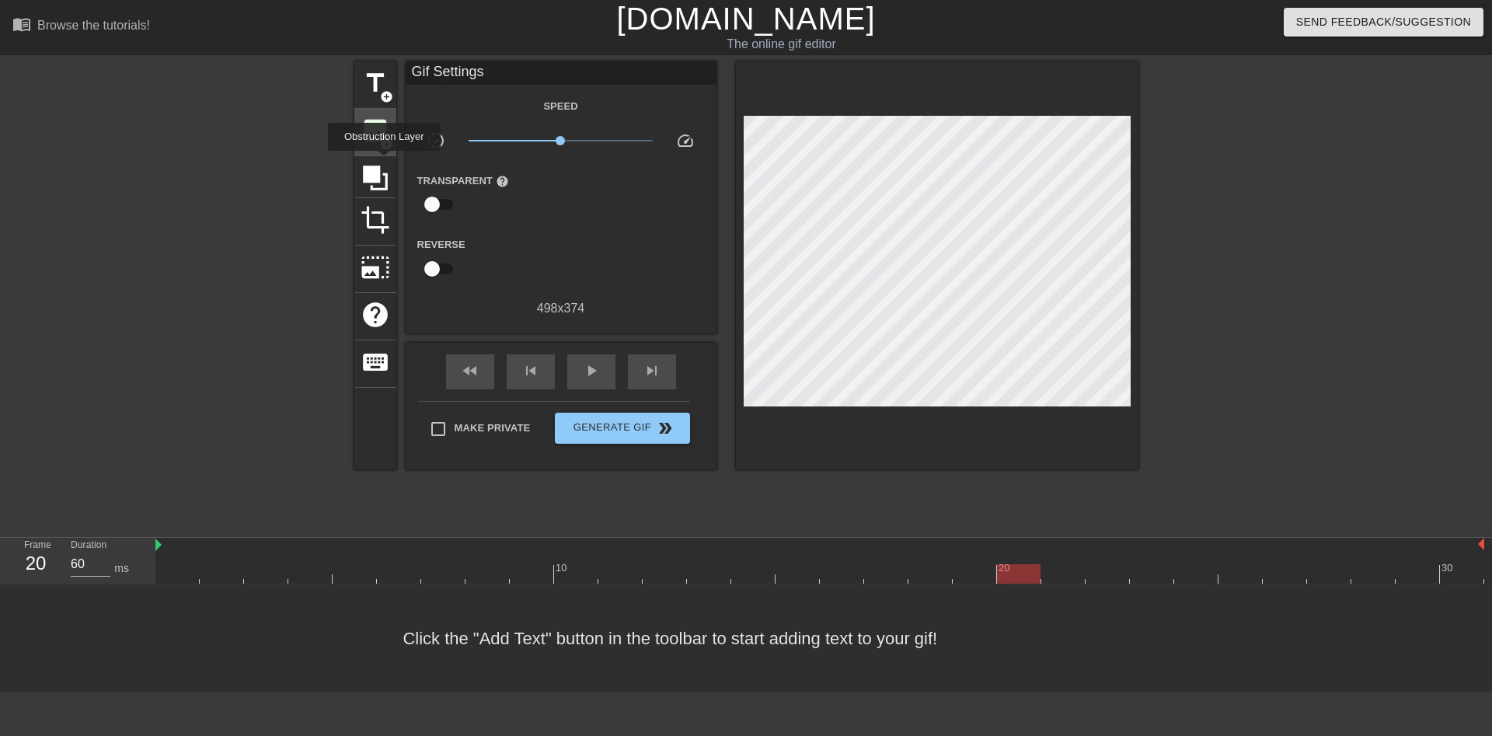
click at [374, 130] on span "image" at bounding box center [376, 131] width 30 height 30
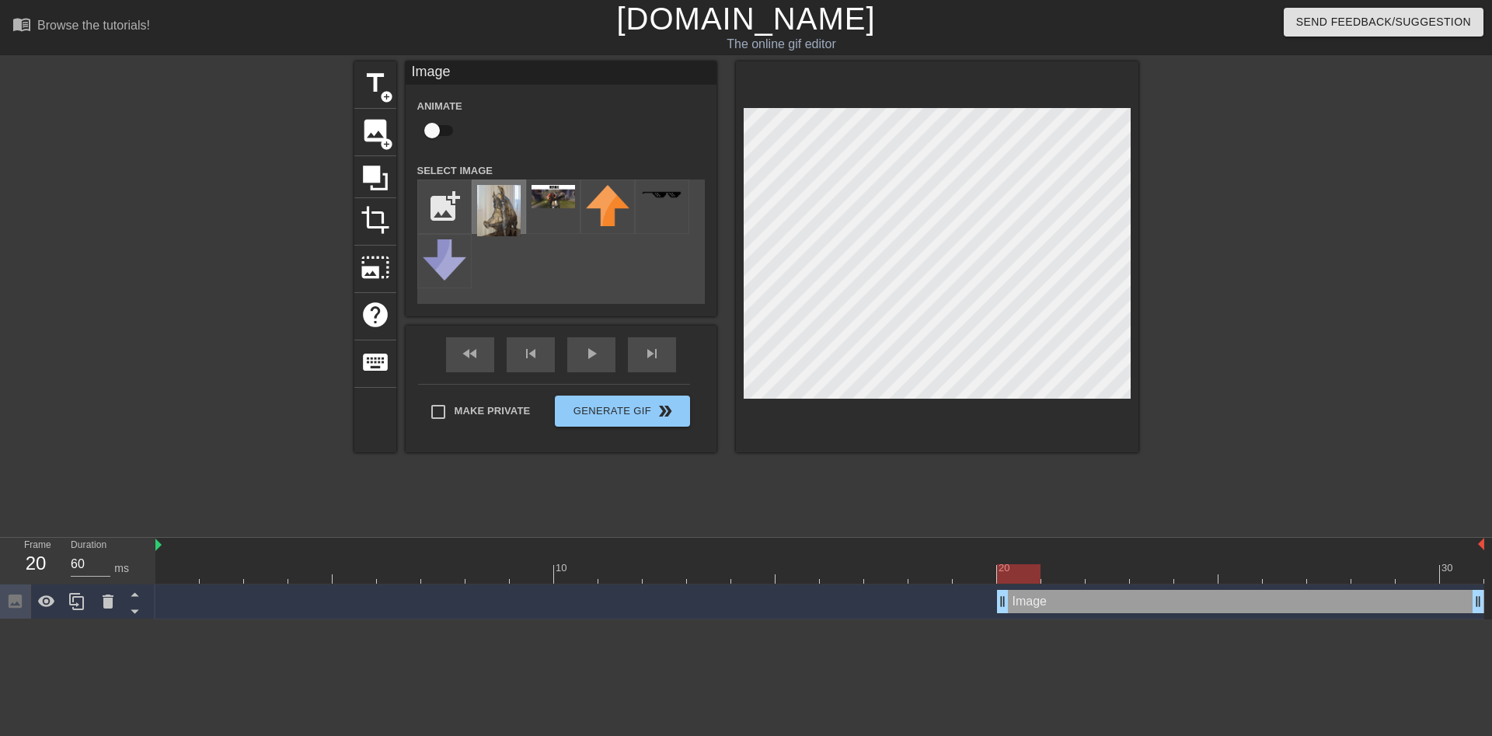
click at [505, 209] on img at bounding box center [499, 210] width 44 height 51
click at [382, 177] on icon at bounding box center [376, 178] width 30 height 30
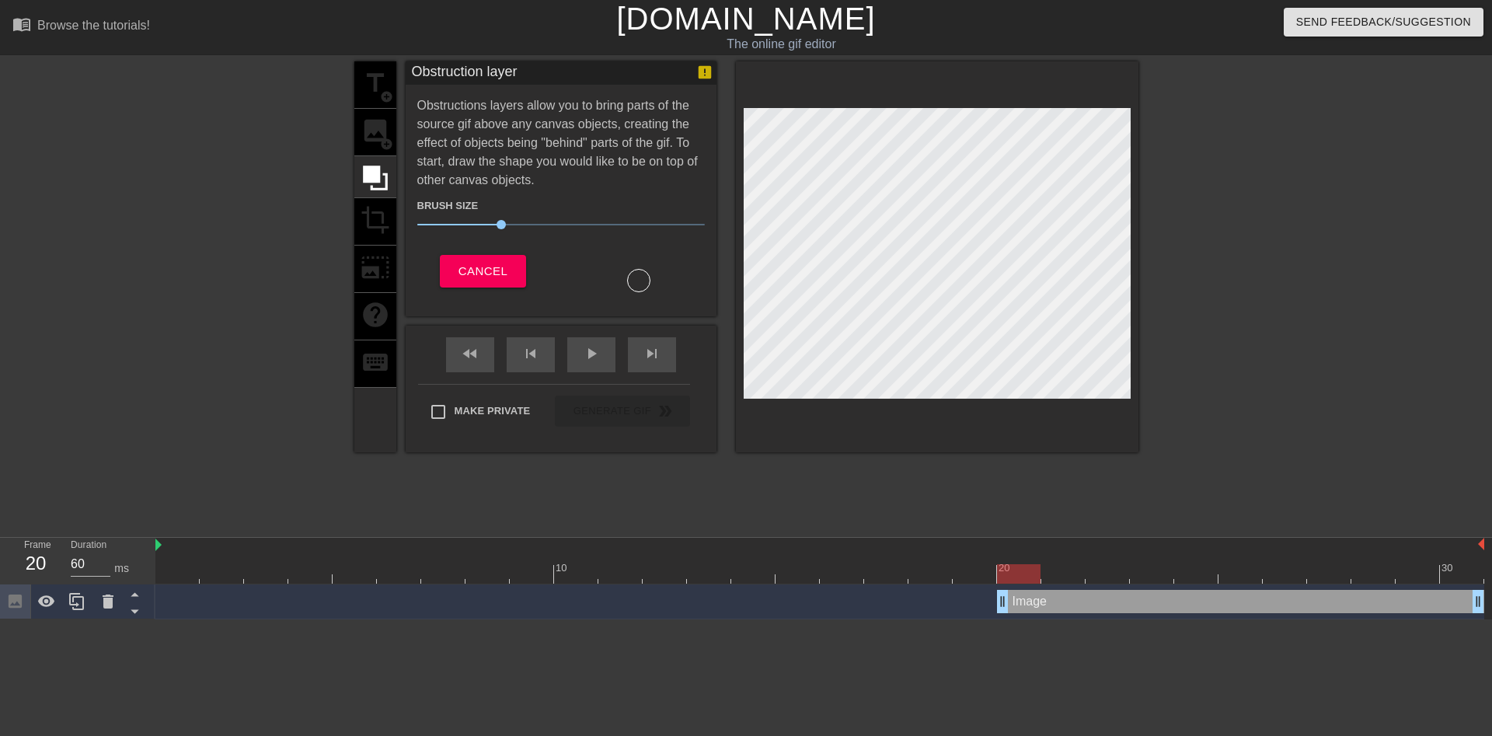
click at [377, 137] on div "title add_circle image add_circle crop photo_size_select_large help keyboard" at bounding box center [375, 256] width 42 height 391
click at [468, 256] on button "Cancel" at bounding box center [483, 271] width 86 height 33
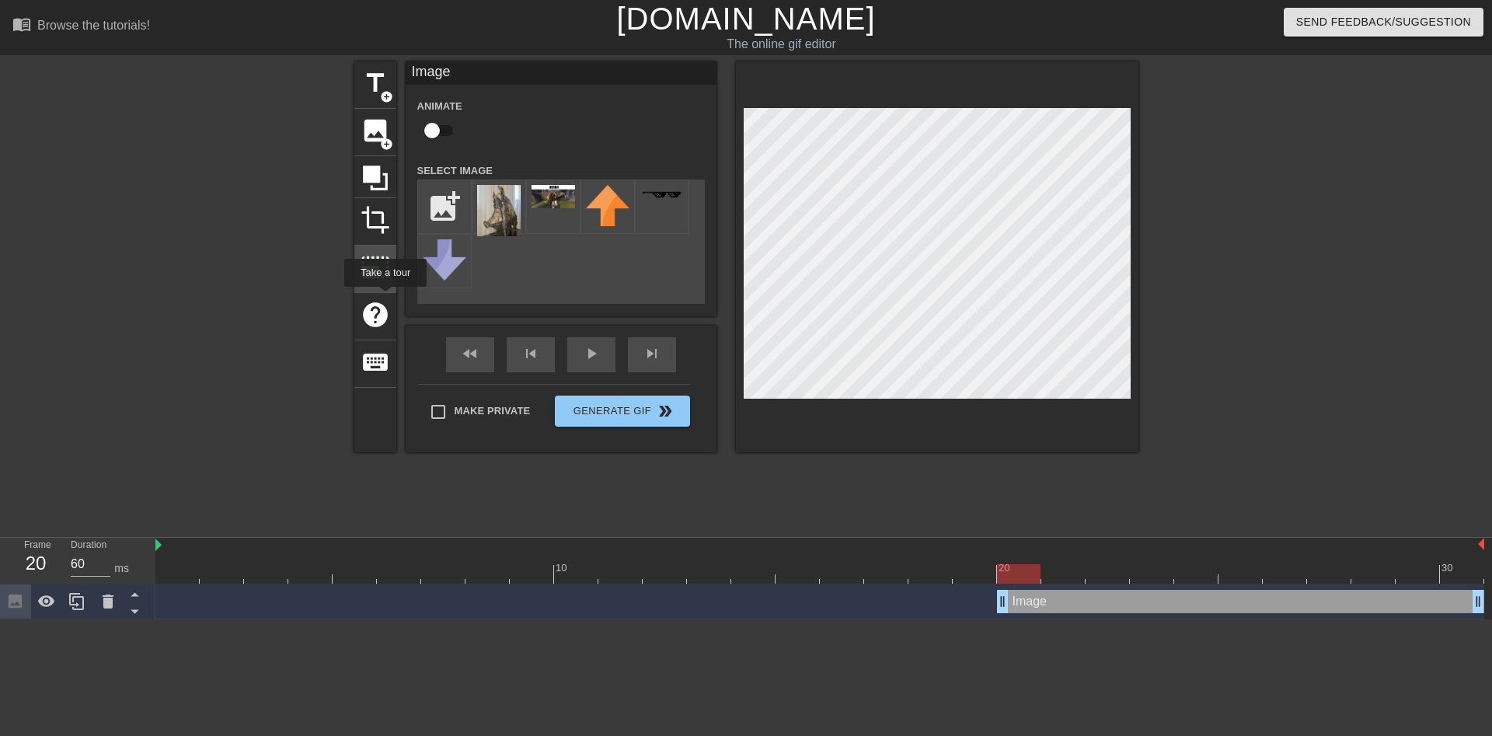
click at [381, 263] on span "photo_size_select_large" at bounding box center [376, 268] width 30 height 30
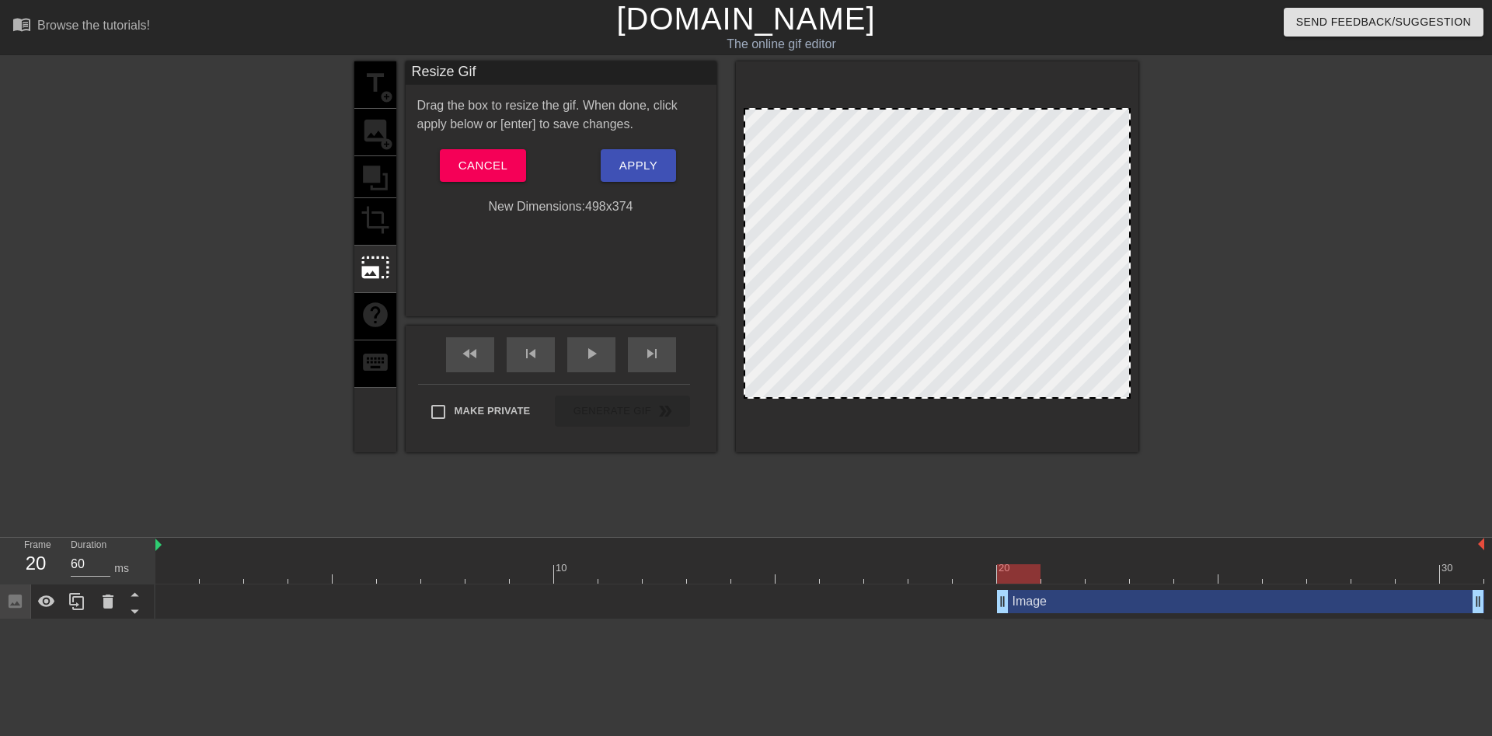
drag, startPoint x: 885, startPoint y: 271, endPoint x: 876, endPoint y: 275, distance: 10.1
click at [876, 275] on div at bounding box center [937, 253] width 387 height 291
click at [895, 277] on div at bounding box center [937, 253] width 387 height 291
click at [503, 169] on span "Cancel" at bounding box center [483, 165] width 49 height 20
